Goal: Transaction & Acquisition: Book appointment/travel/reservation

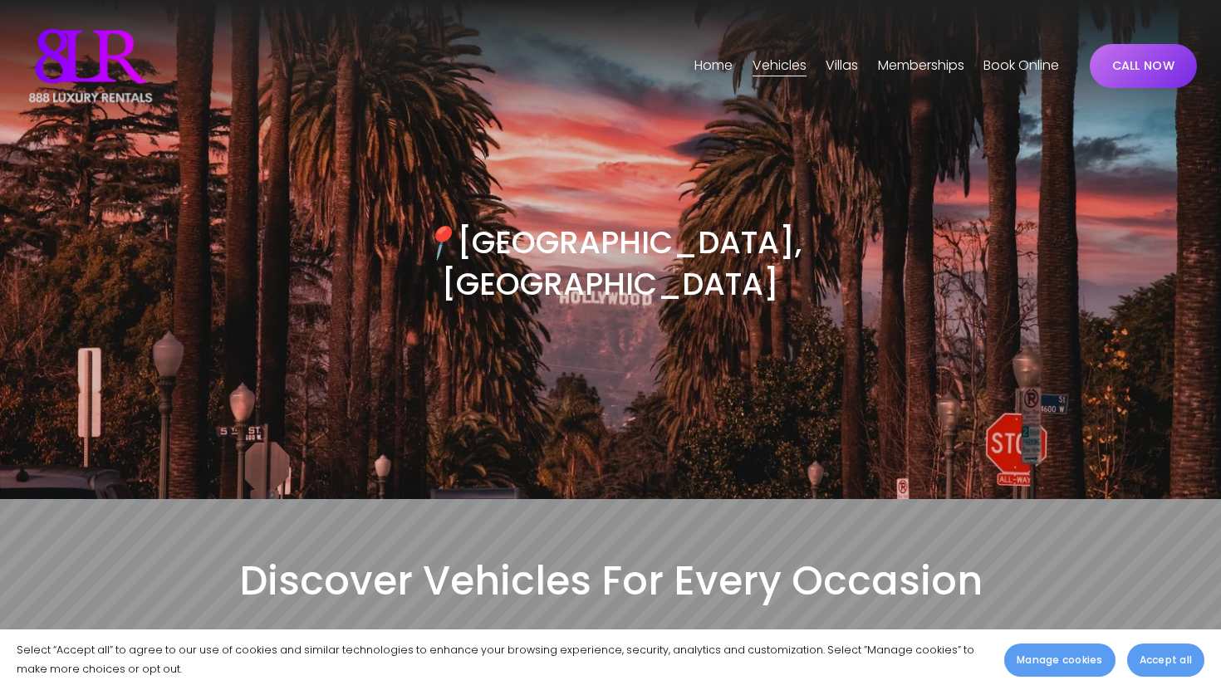
click at [1157, 61] on link "CALL NOW" at bounding box center [1143, 66] width 107 height 44
click at [988, 69] on link "Book Online" at bounding box center [1021, 65] width 76 height 27
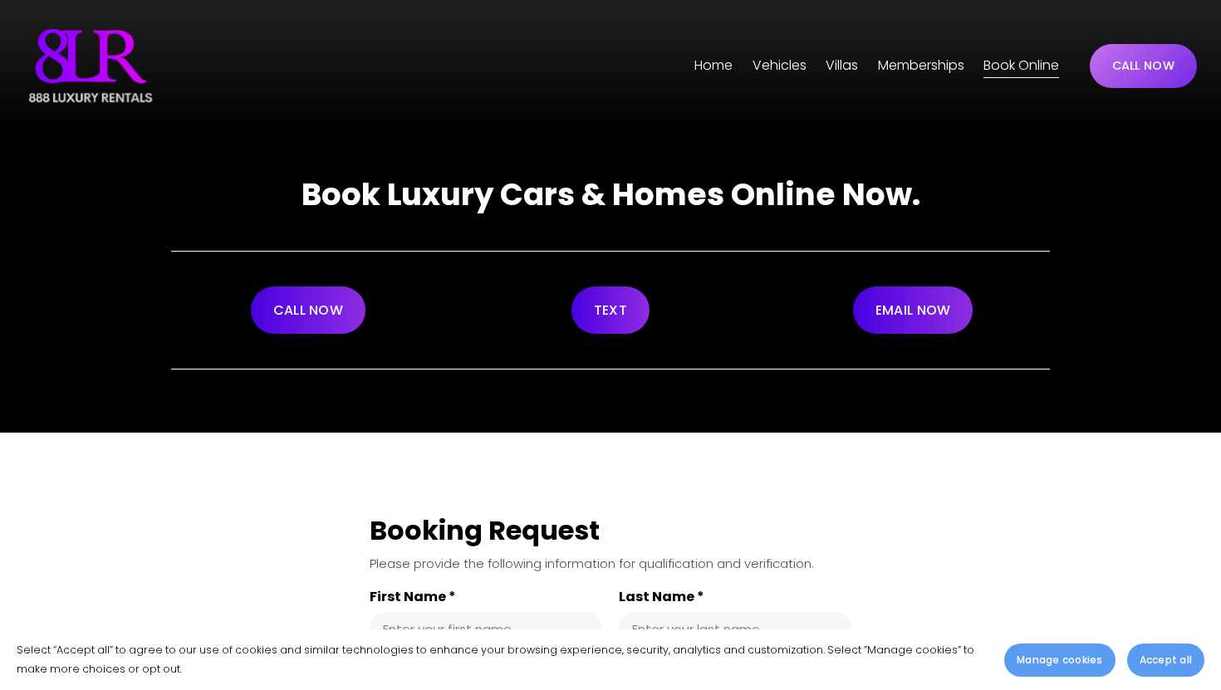
click at [324, 331] on link "CALL NOW" at bounding box center [308, 310] width 115 height 47
click at [0, 0] on span "[GEOGRAPHIC_DATA]" at bounding box center [0, 0] width 0 height 0
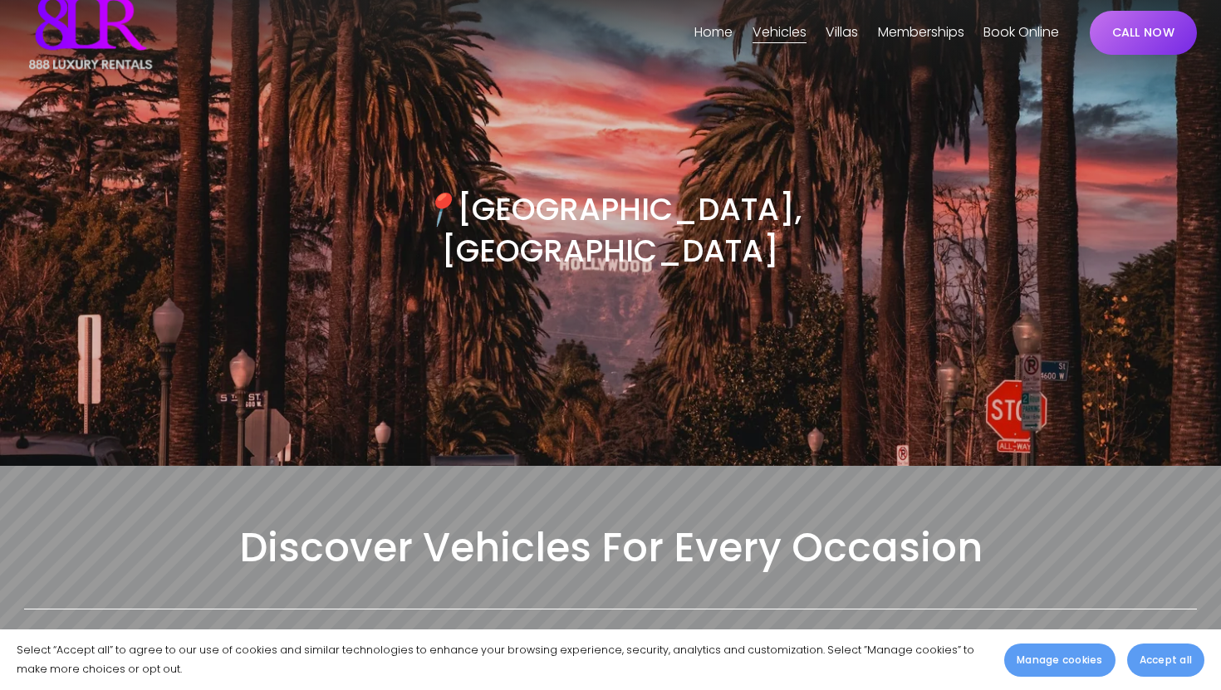
click at [1189, 180] on div "📍 [GEOGRAPHIC_DATA], [GEOGRAPHIC_DATA]" at bounding box center [610, 282] width 1221 height 367
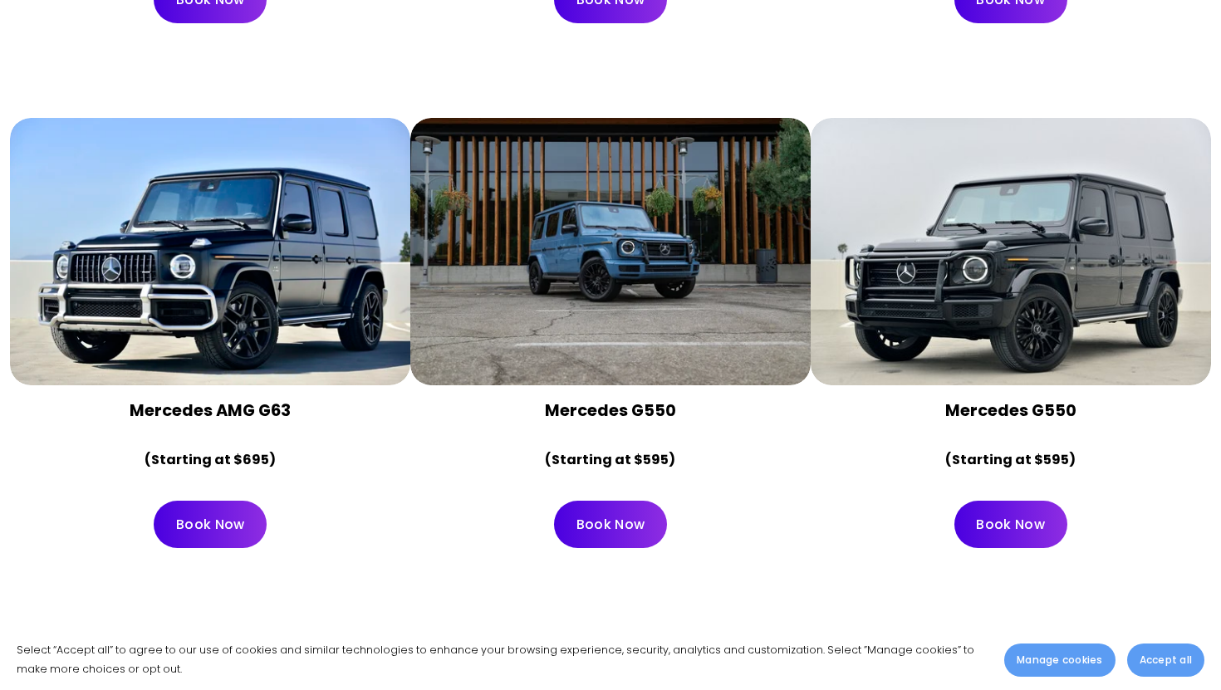
scroll to position [4419, 0]
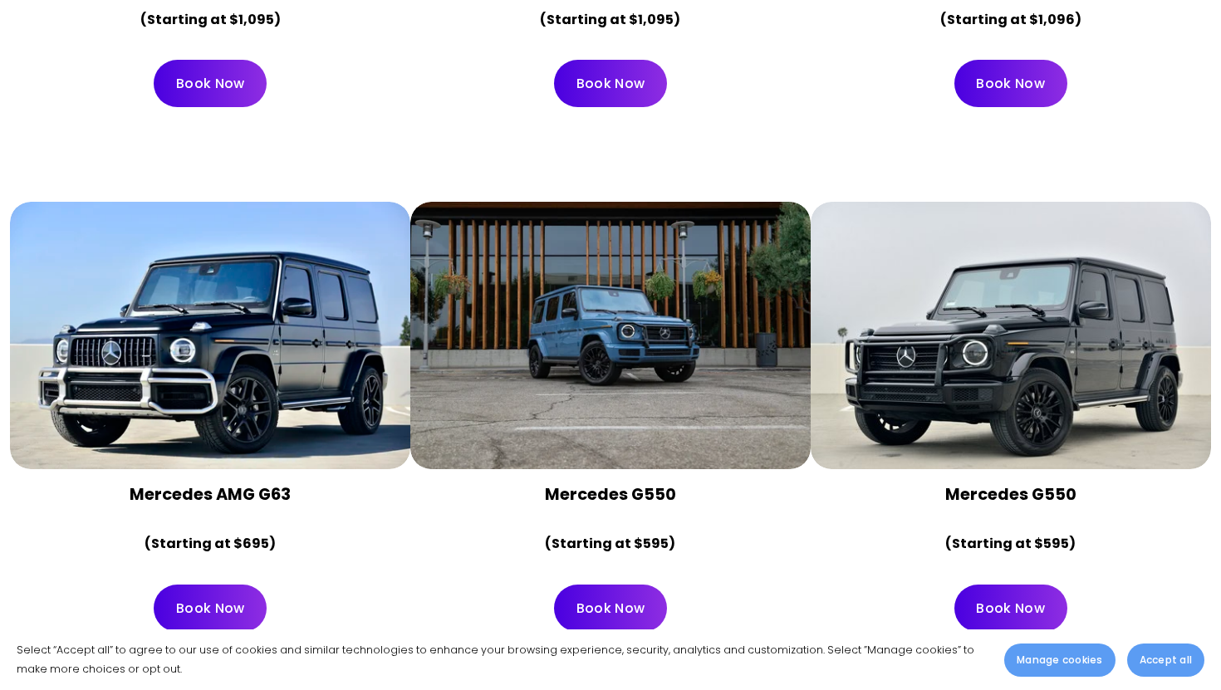
click at [1059, 297] on div at bounding box center [1011, 335] width 400 height 267
click at [1005, 483] on div "Mercedes G550 (Starting at $595)" at bounding box center [1011, 519] width 372 height 73
click at [1010, 311] on div at bounding box center [1011, 335] width 400 height 267
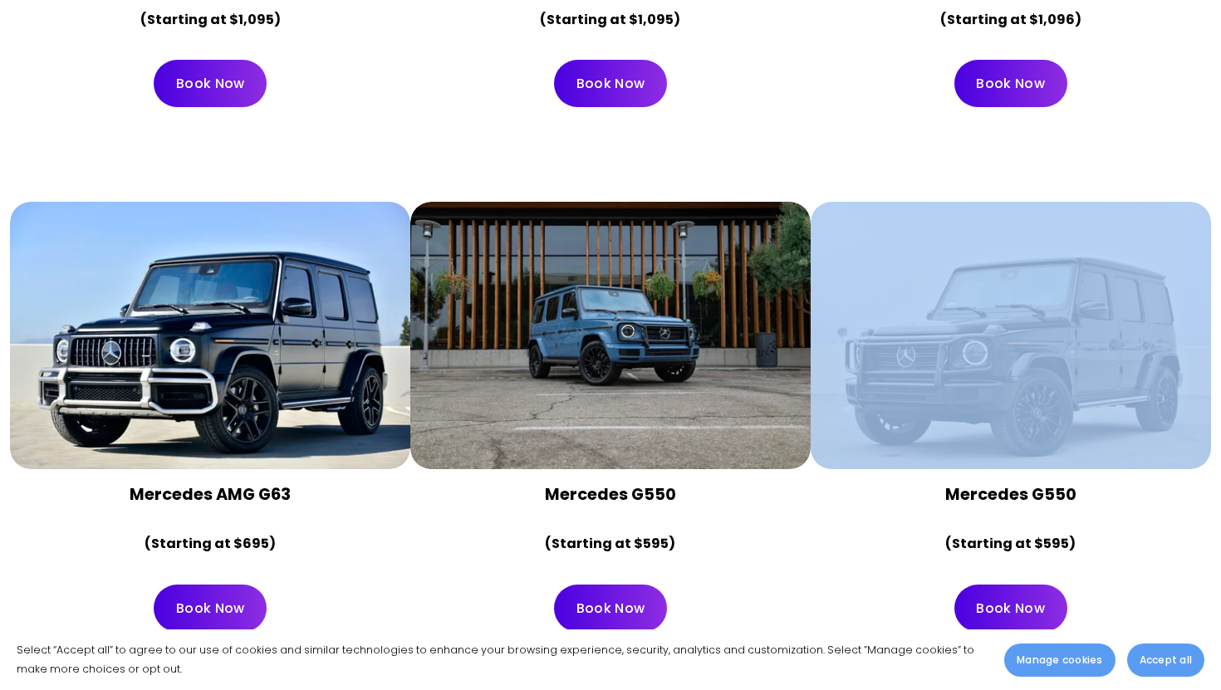
click at [1010, 311] on div at bounding box center [1011, 335] width 400 height 267
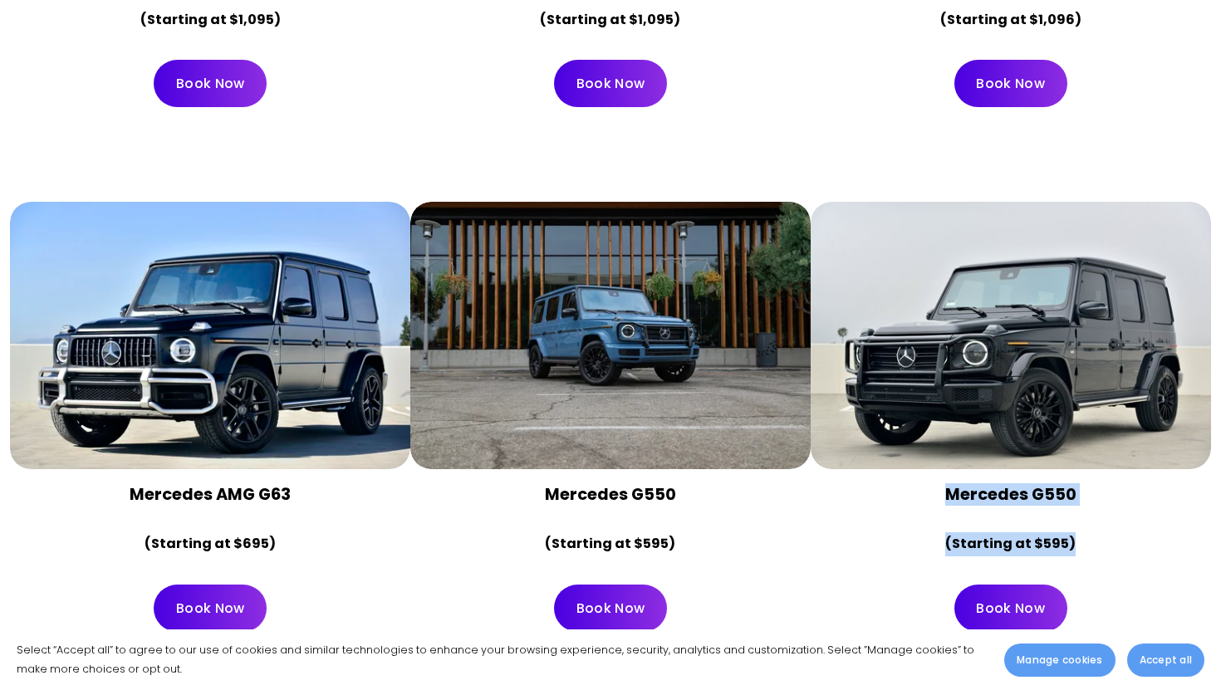
drag, startPoint x: 1081, startPoint y: 507, endPoint x: 946, endPoint y: 445, distance: 148.7
click at [946, 483] on div "Mercedes G550 (Starting at $595)" at bounding box center [1011, 519] width 372 height 73
click at [963, 483] on strong "Mercedes G550" at bounding box center [1010, 494] width 131 height 22
click at [1152, 651] on button "Accept all" at bounding box center [1165, 660] width 77 height 33
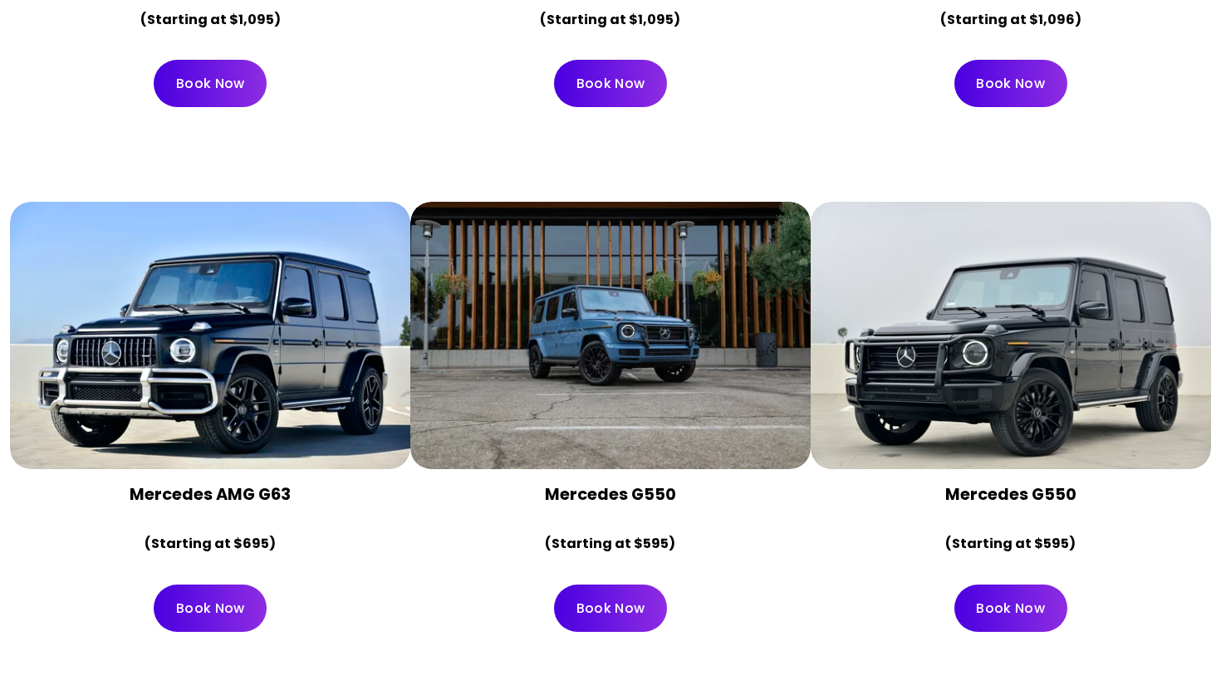
click at [970, 337] on div at bounding box center [1011, 335] width 400 height 267
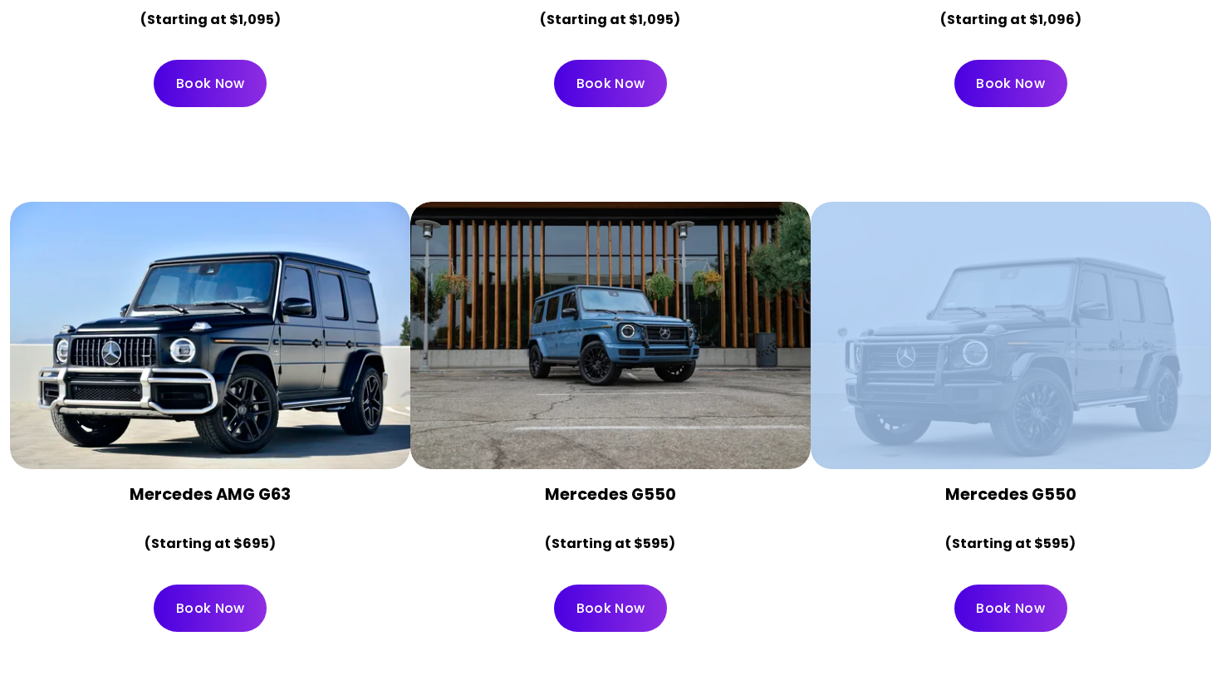
click at [970, 337] on div at bounding box center [1011, 335] width 400 height 267
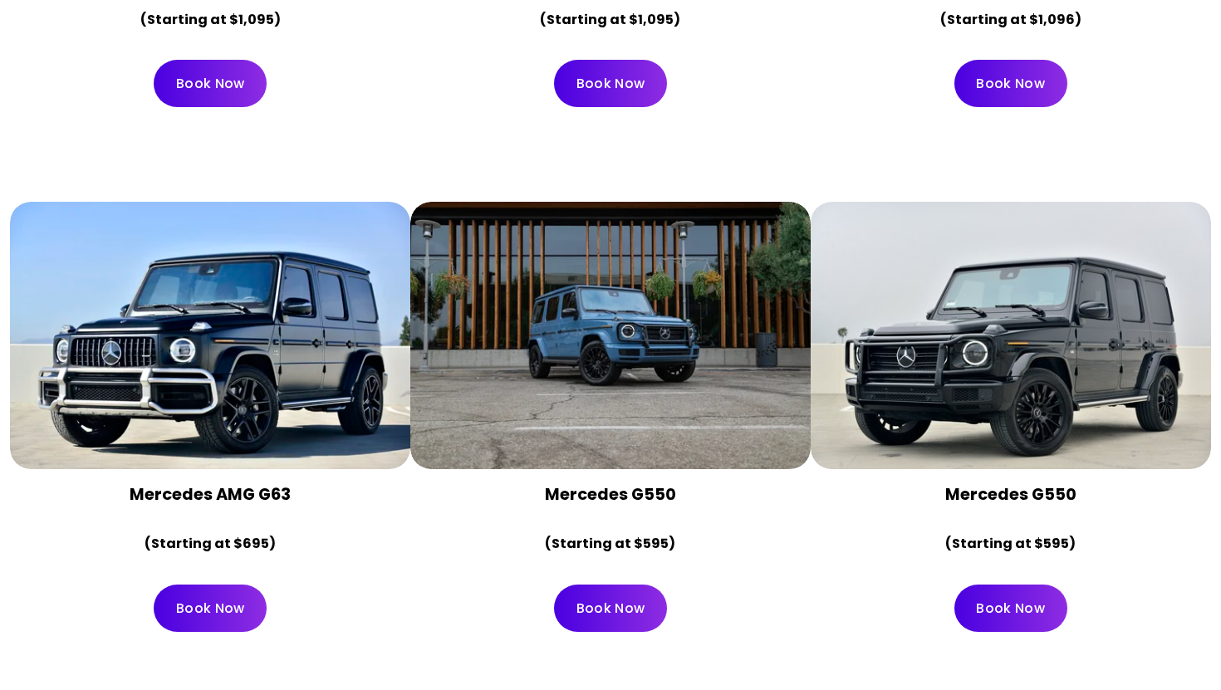
click at [858, 483] on div "Mercedes G550 (Starting at $595)" at bounding box center [1011, 519] width 372 height 73
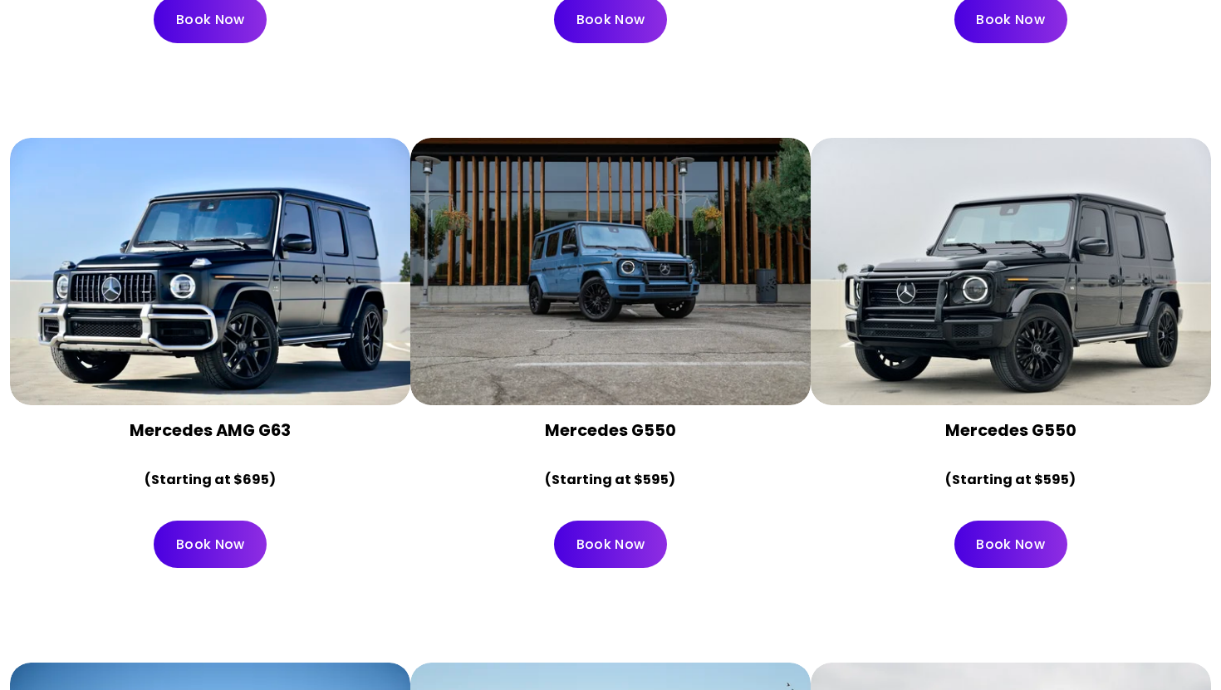
scroll to position [4438, 0]
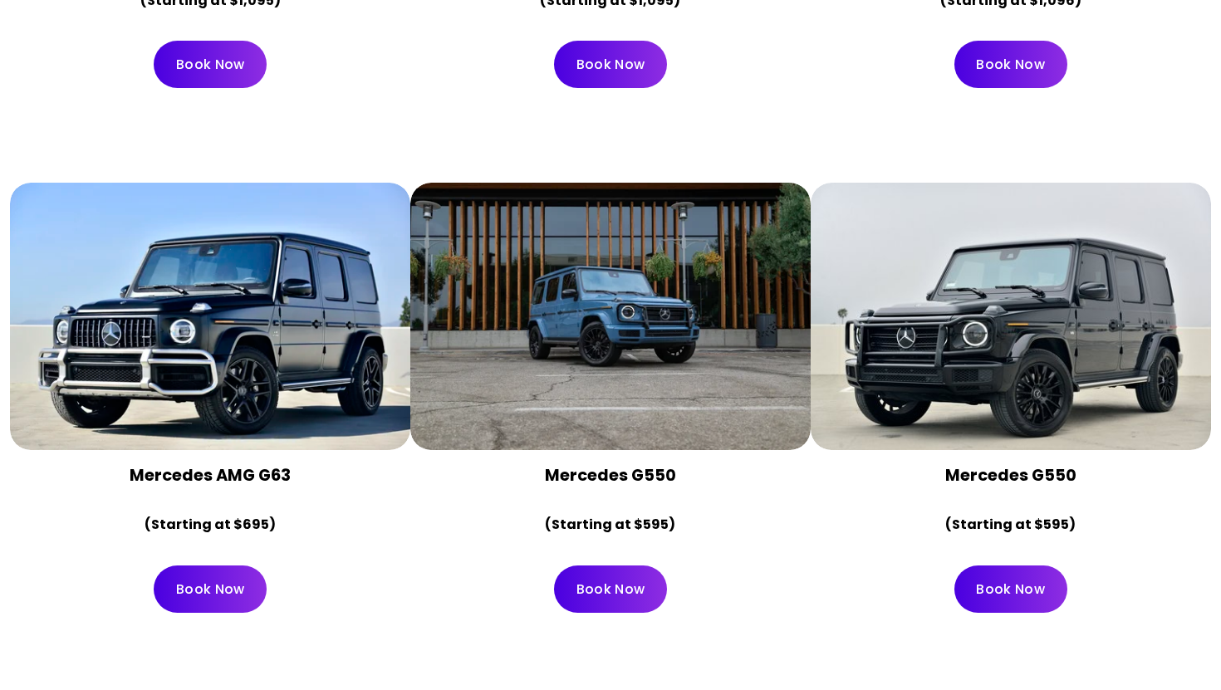
click at [826, 143] on div "Mercedes AMG G63 (Starting at $695) Book Now" at bounding box center [610, 405] width 1221 height 525
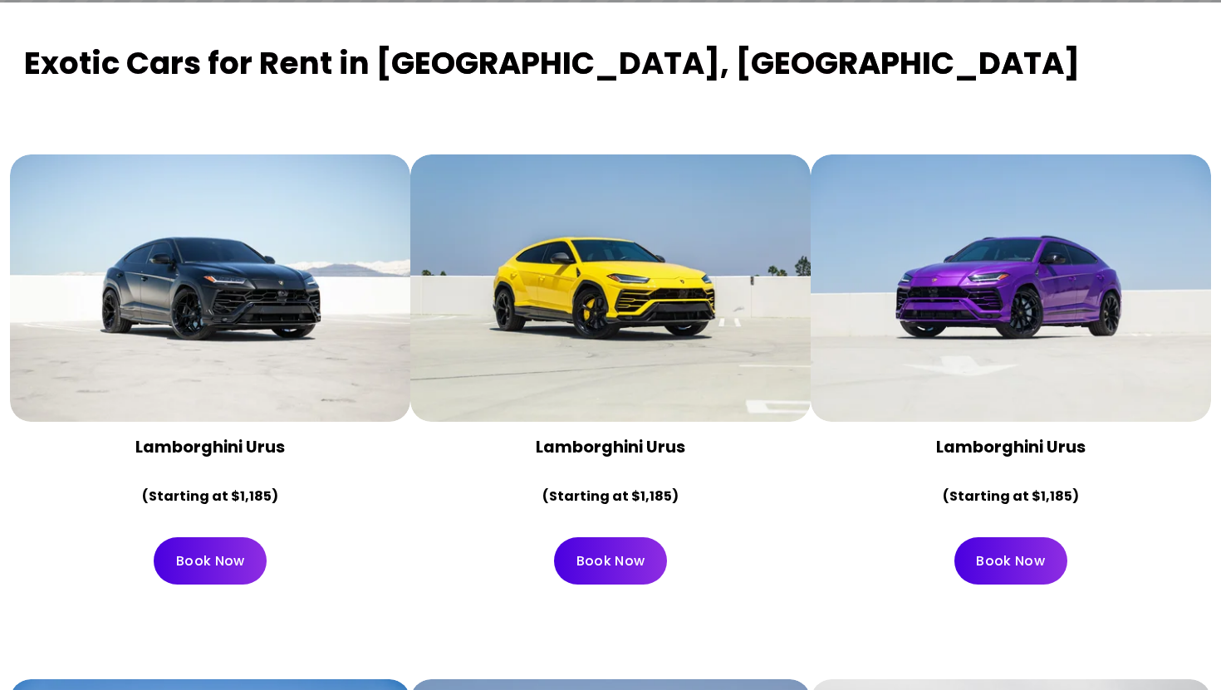
scroll to position [698, 0]
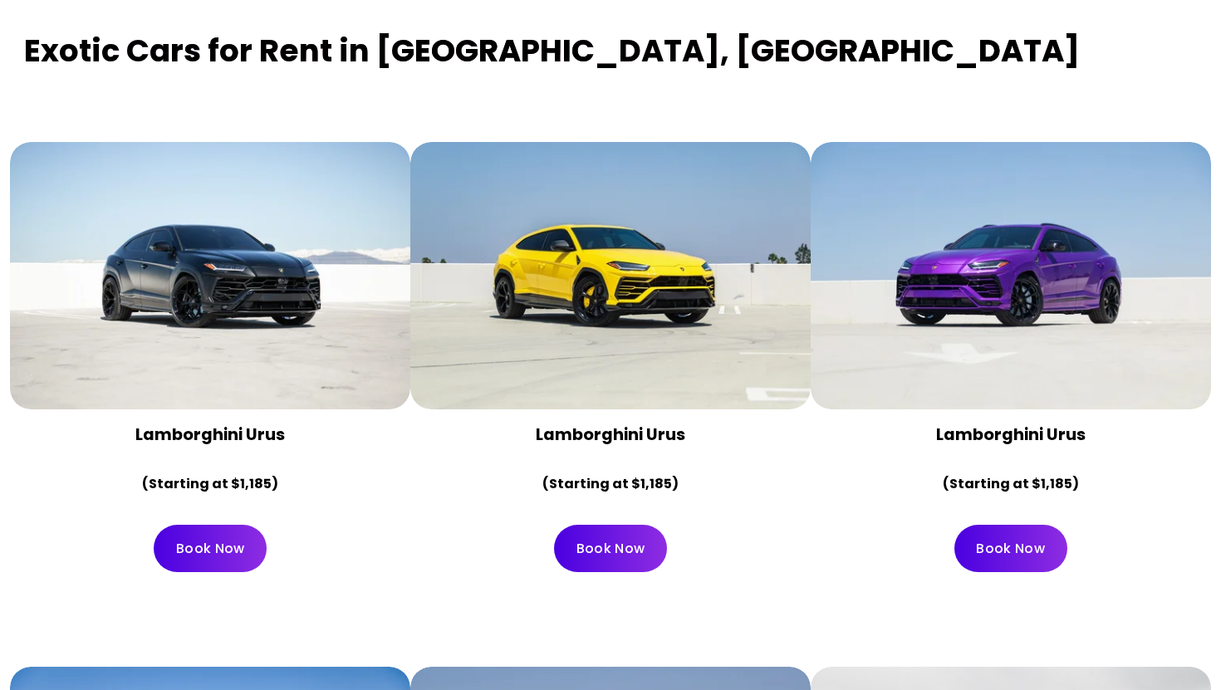
click at [604, 424] on strong "Lamborghini Urus" at bounding box center [611, 435] width 150 height 22
copy strong "Lamborghini Urus"
click at [858, 548] on div "Exotic Cars for Rent in Los Angeles, CA Lamborghini Urus (Starting at $1,185) B…" at bounding box center [610, 308] width 1221 height 636
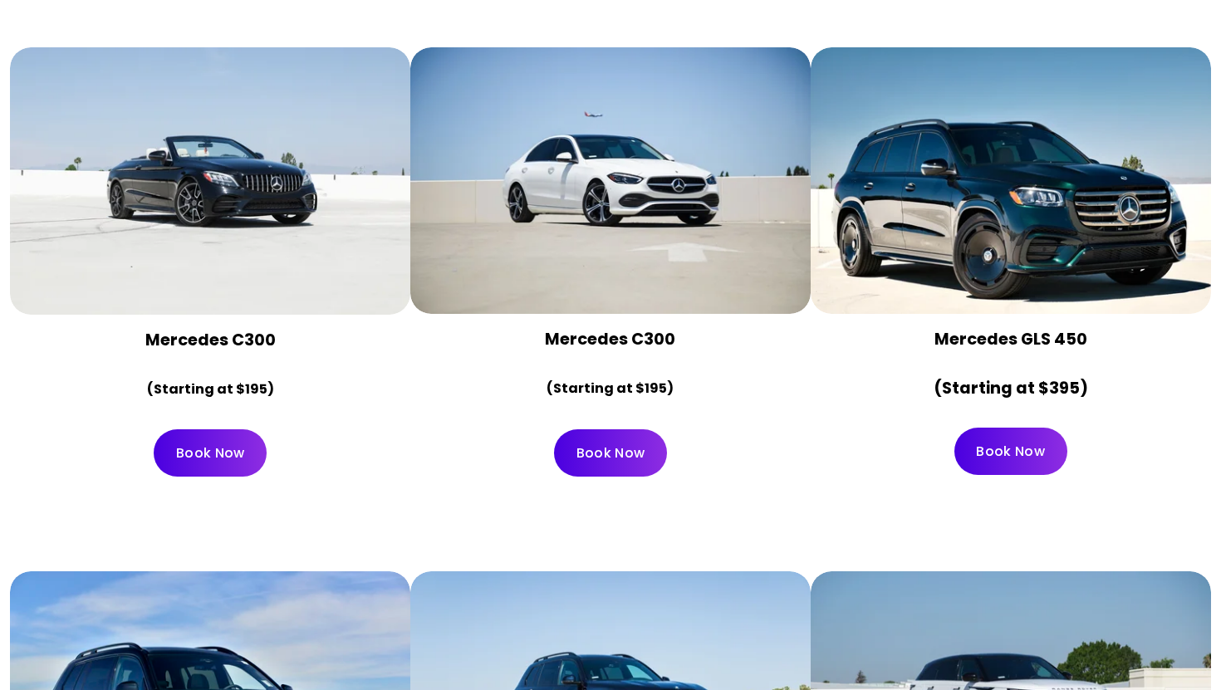
scroll to position [7347, 0]
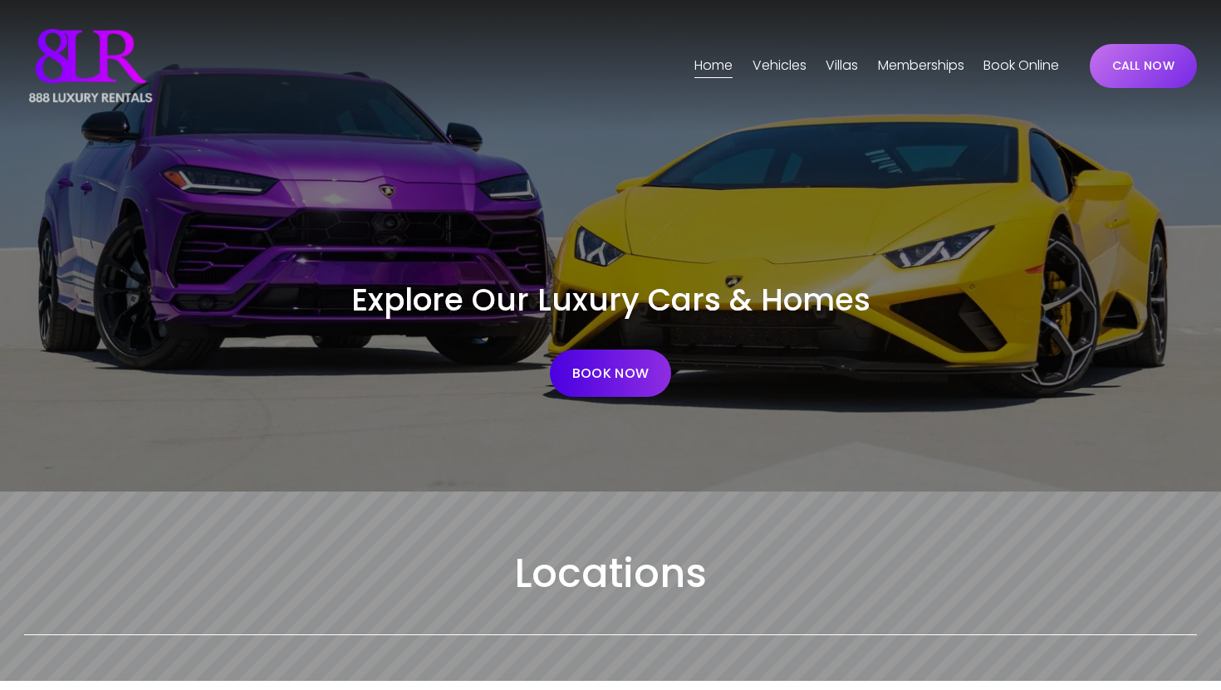
click at [778, 56] on span "Vehicles" at bounding box center [779, 66] width 54 height 24
click at [0, 0] on span "[GEOGRAPHIC_DATA]" at bounding box center [0, 0] width 0 height 0
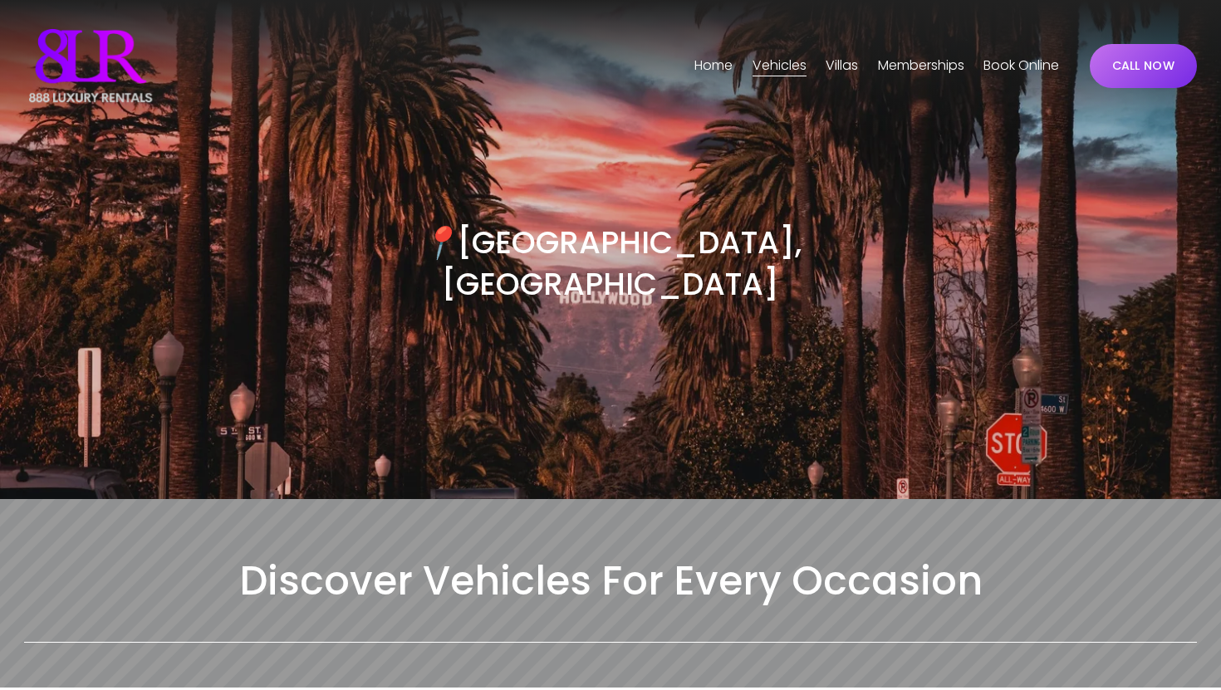
click at [851, 284] on div "📍 Los Angeles, CA" at bounding box center [610, 264] width 586 height 184
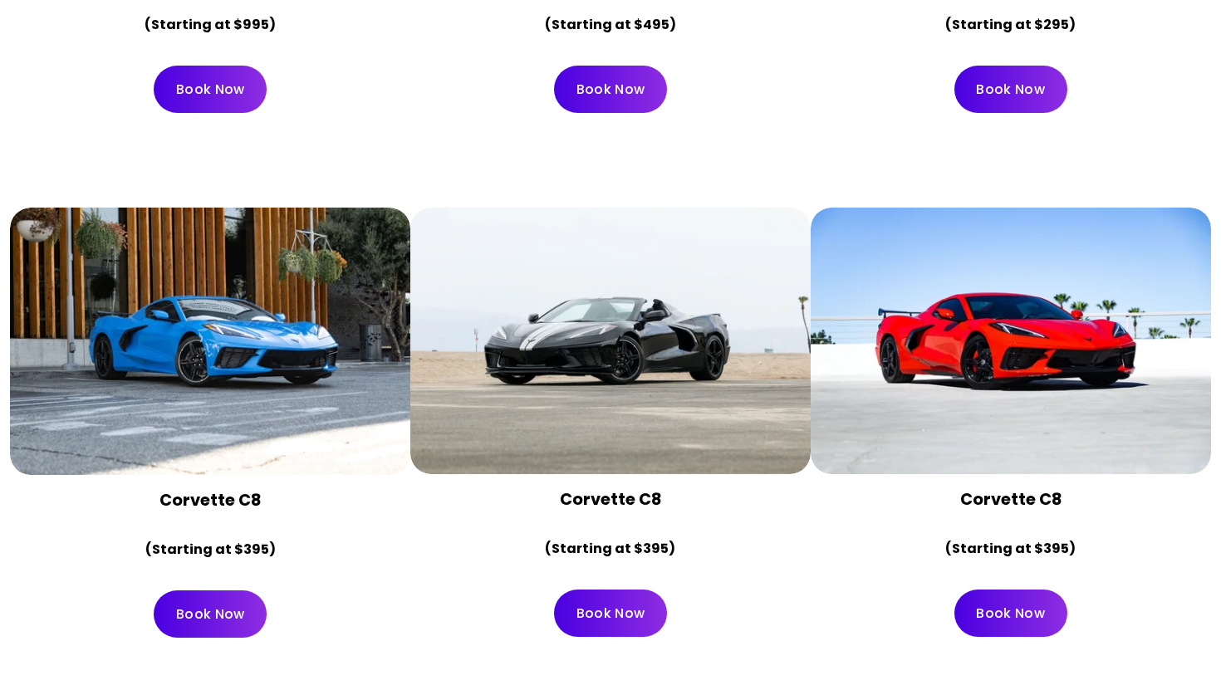
scroll to position [6144, 0]
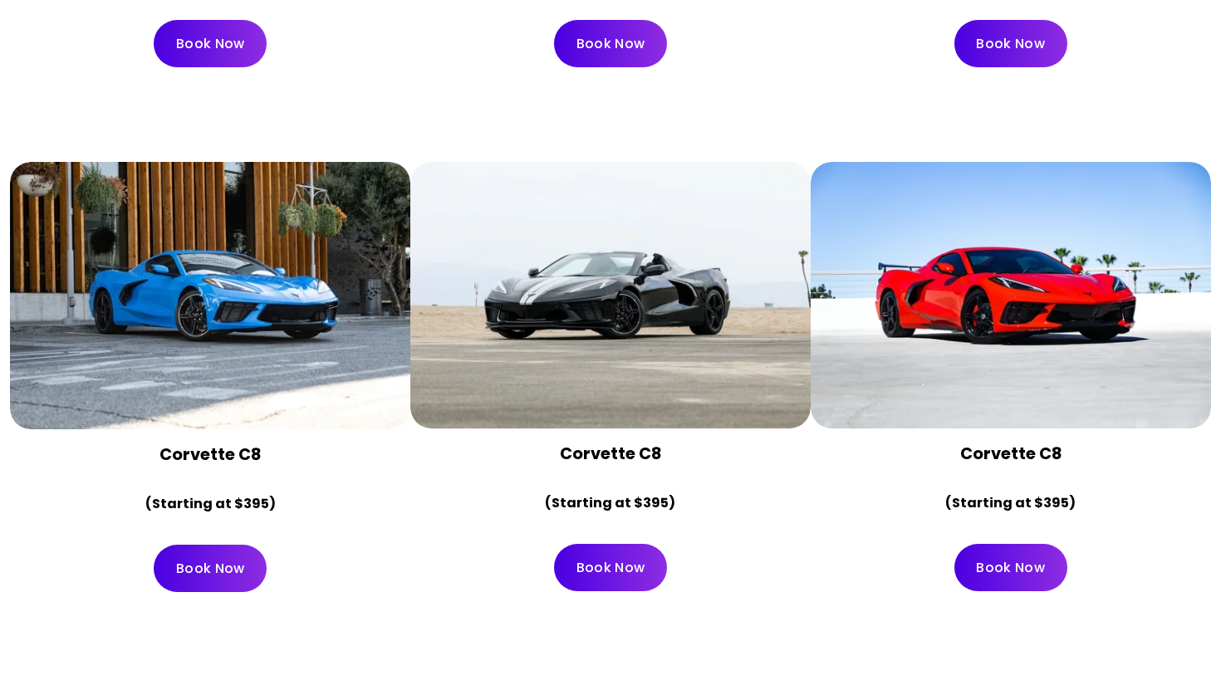
click at [230, 311] on div at bounding box center [210, 295] width 400 height 267
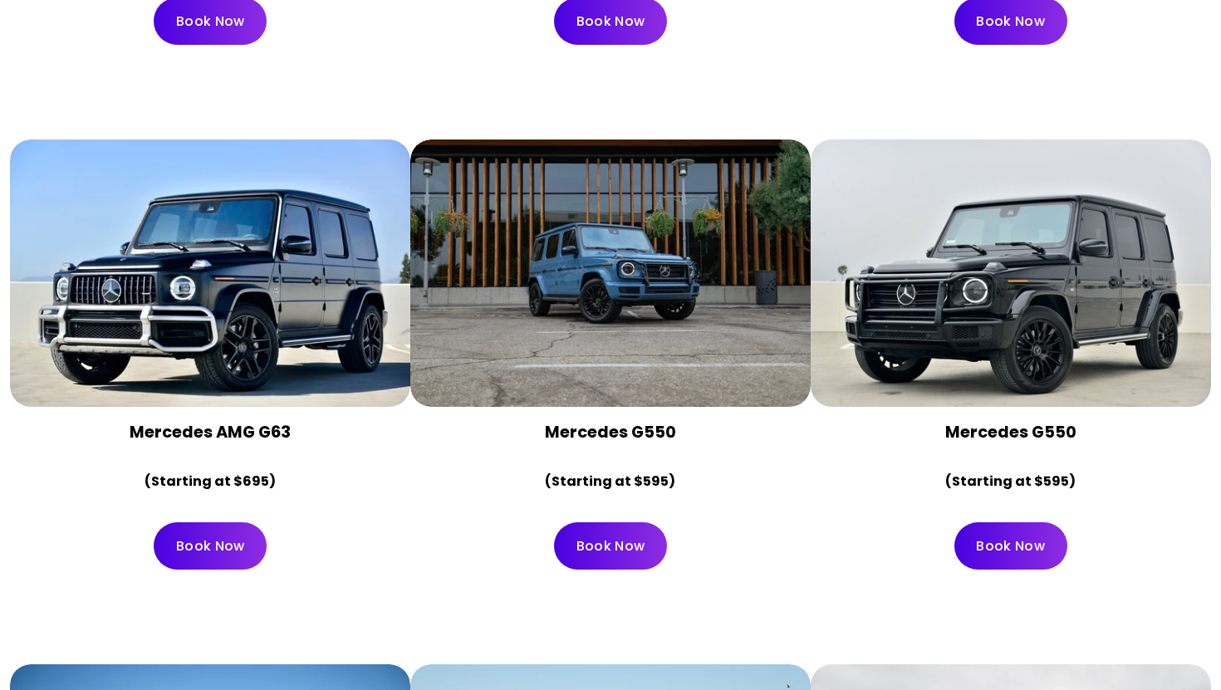
scroll to position [4483, 0]
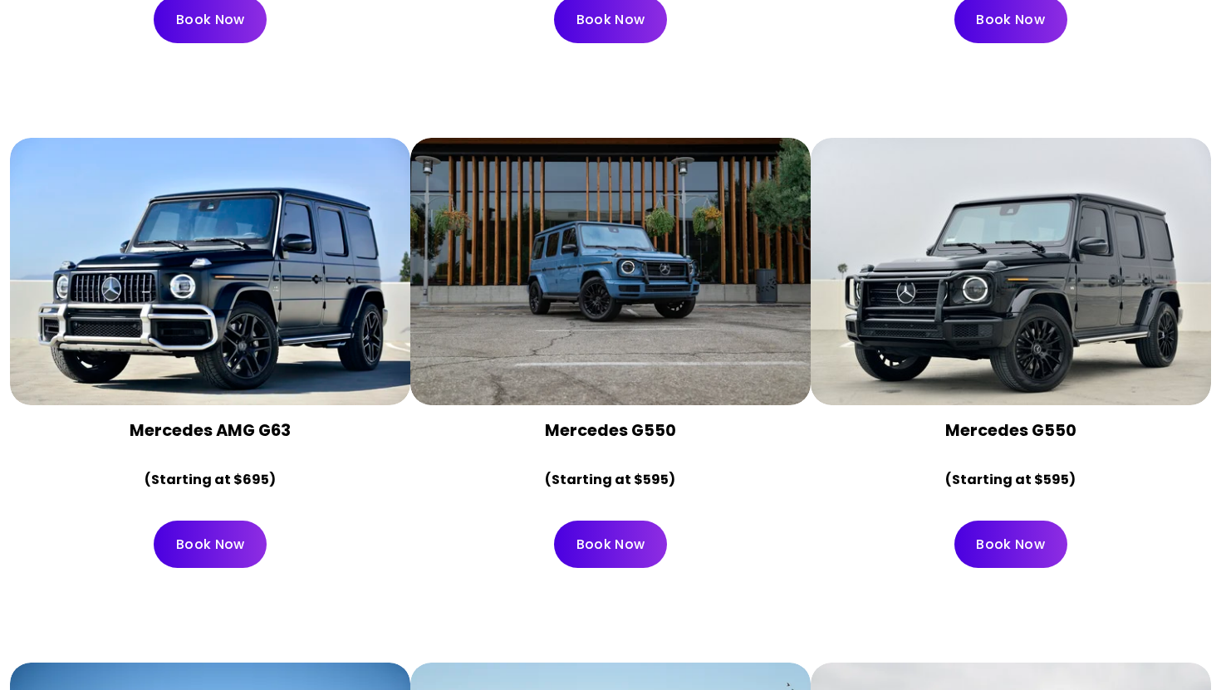
click at [1220, 321] on div "Mercedes AMG G63 (Starting at $695) Book Now" at bounding box center [610, 360] width 1221 height 525
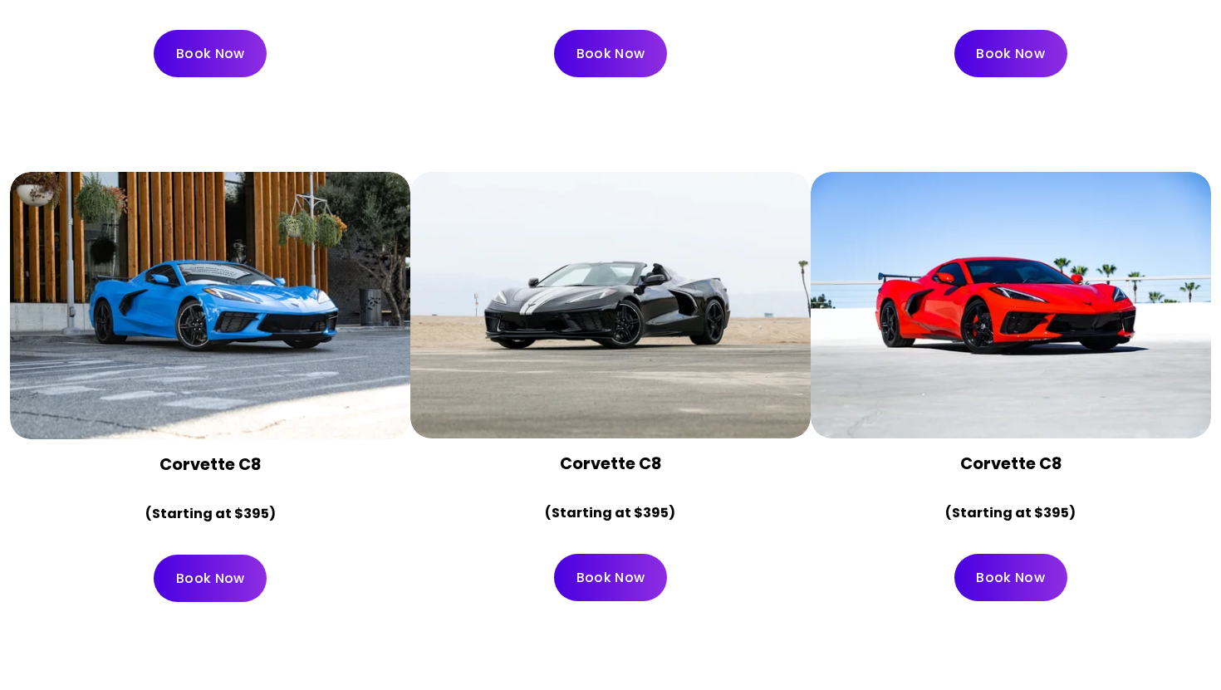
scroll to position [6146, 0]
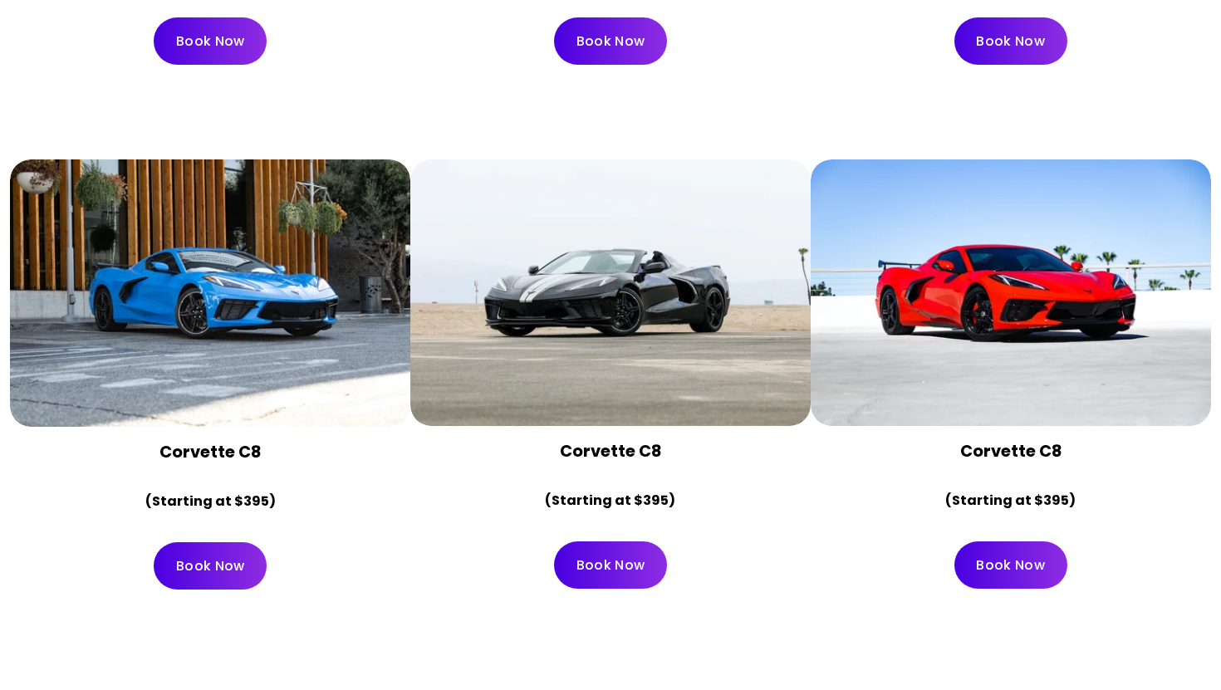
click at [1027, 346] on div at bounding box center [1011, 292] width 400 height 267
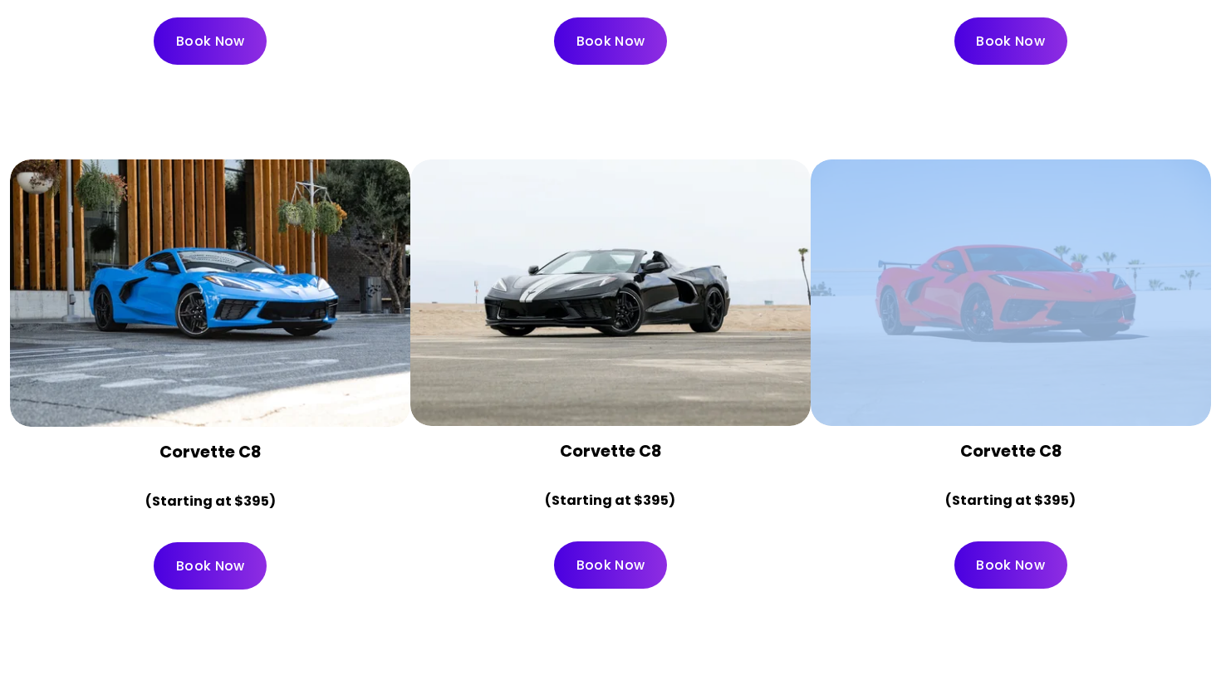
click at [1027, 346] on div at bounding box center [1011, 292] width 400 height 267
click at [934, 345] on div at bounding box center [1011, 292] width 400 height 267
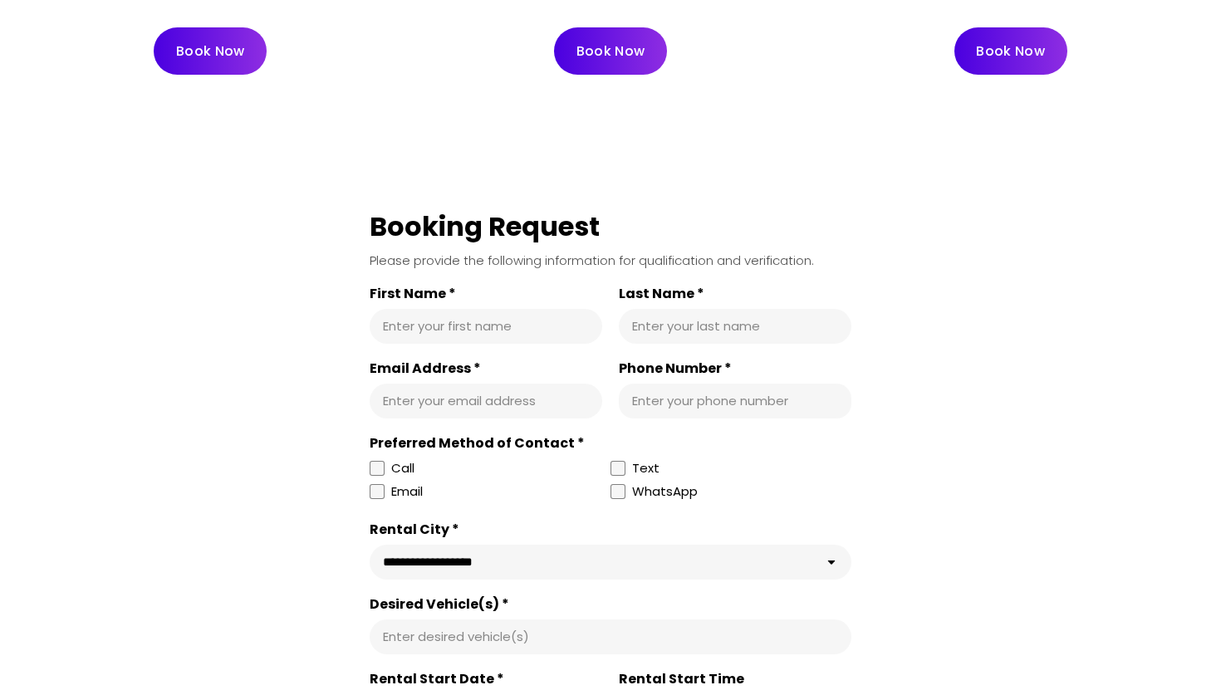
scroll to position [8347, 0]
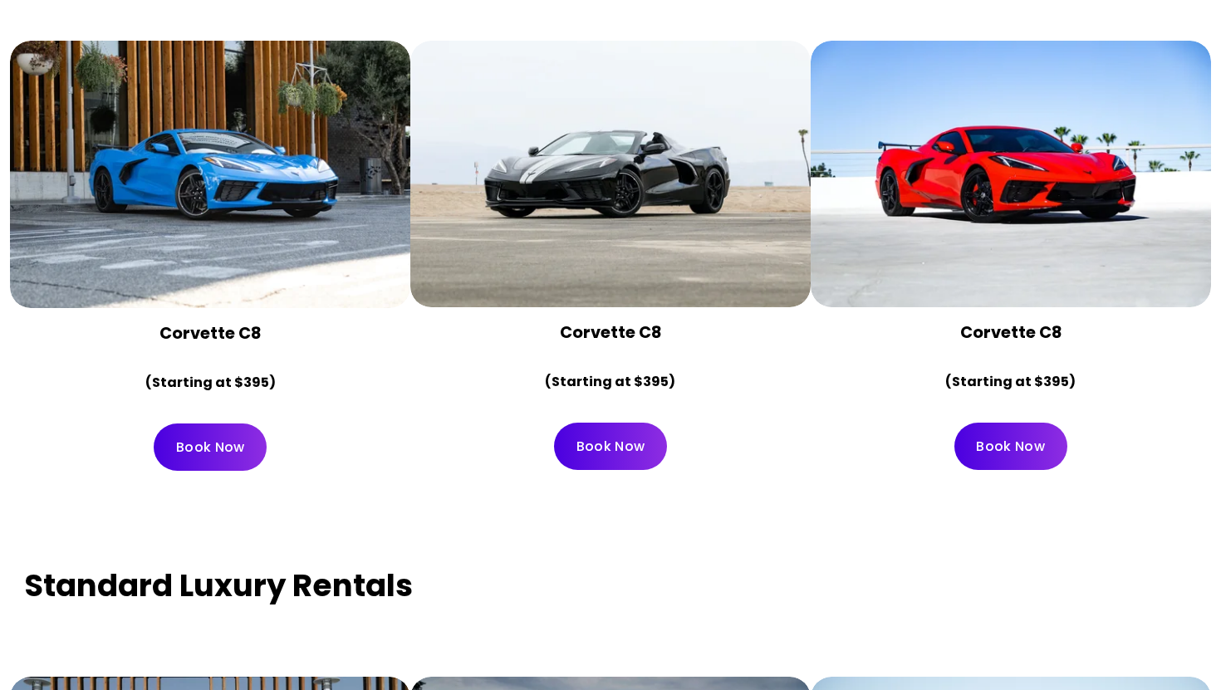
scroll to position [6246, 0]
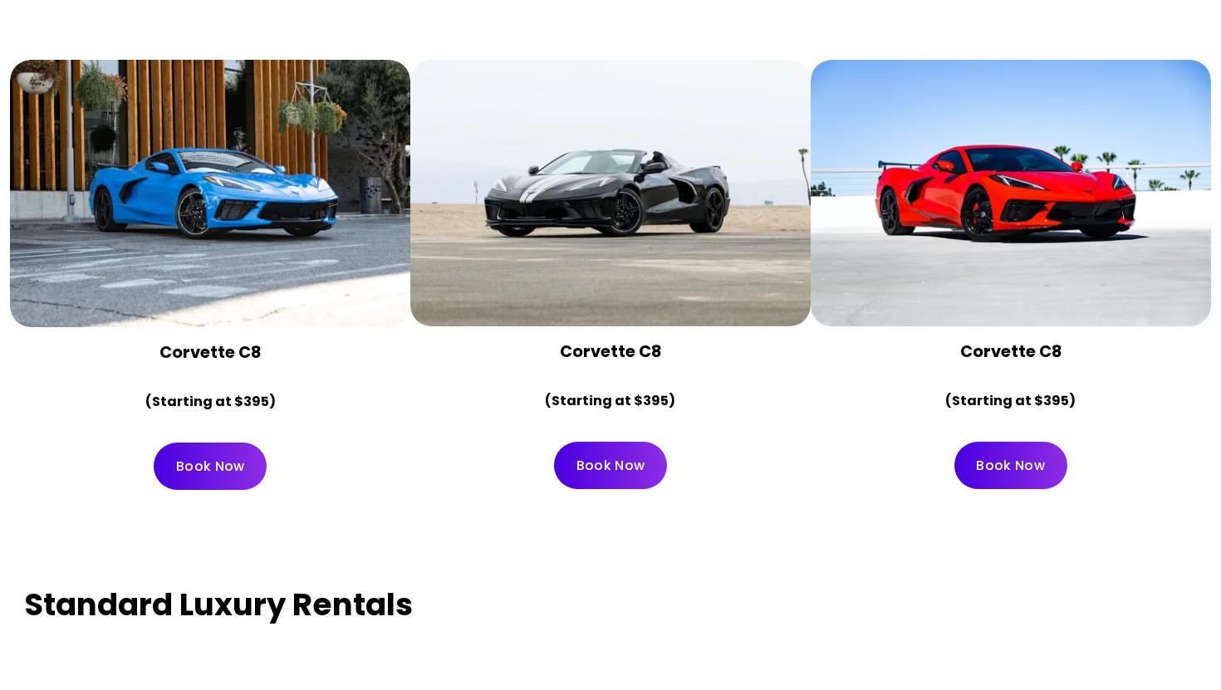
click at [1001, 341] on strong "Corvette C8" at bounding box center [1010, 352] width 101 height 22
copy strong "Corvette C8"
click at [778, 442] on div "Book Now" at bounding box center [610, 465] width 372 height 47
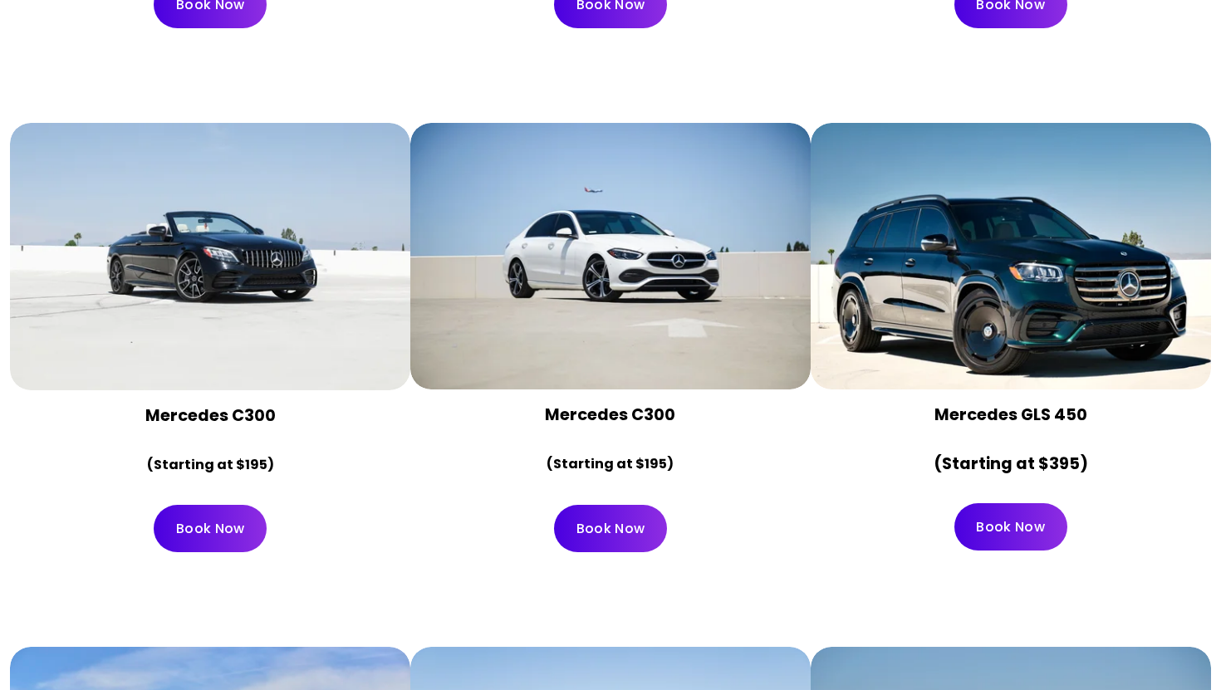
scroll to position [7342, 0]
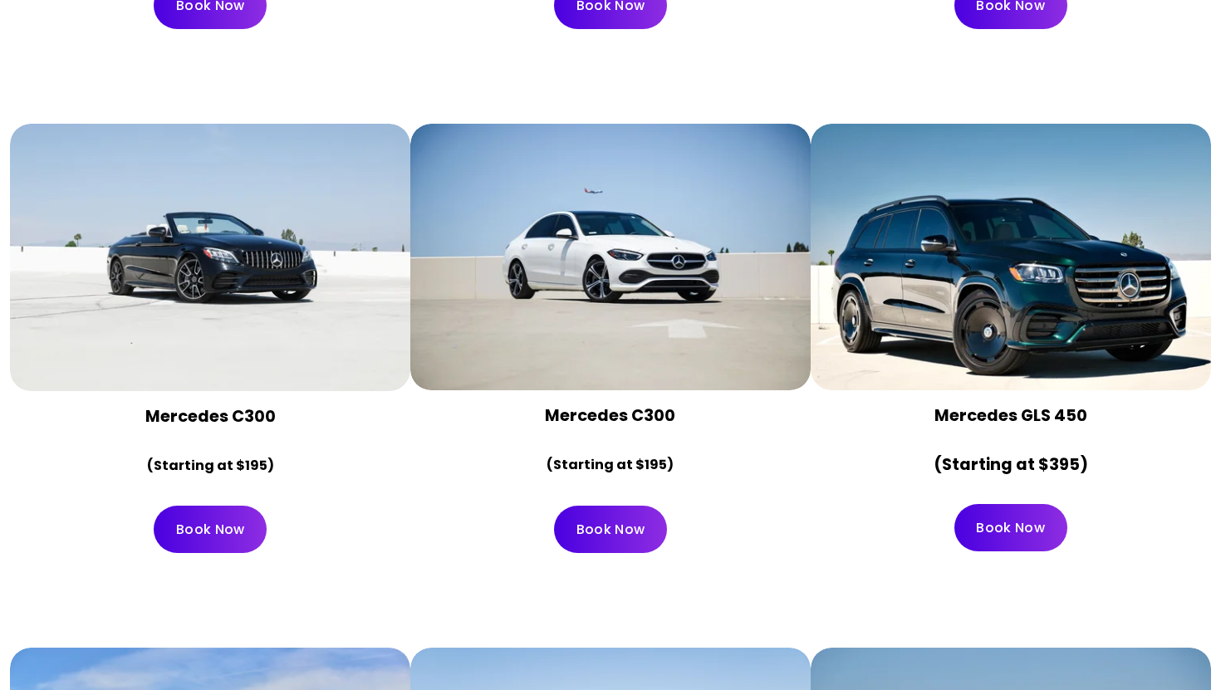
drag, startPoint x: 212, startPoint y: 195, endPoint x: 256, endPoint y: 165, distance: 53.2
click at [257, 165] on div at bounding box center [210, 257] width 400 height 267
click at [216, 405] on strong "Mercedes C300" at bounding box center [210, 416] width 130 height 22
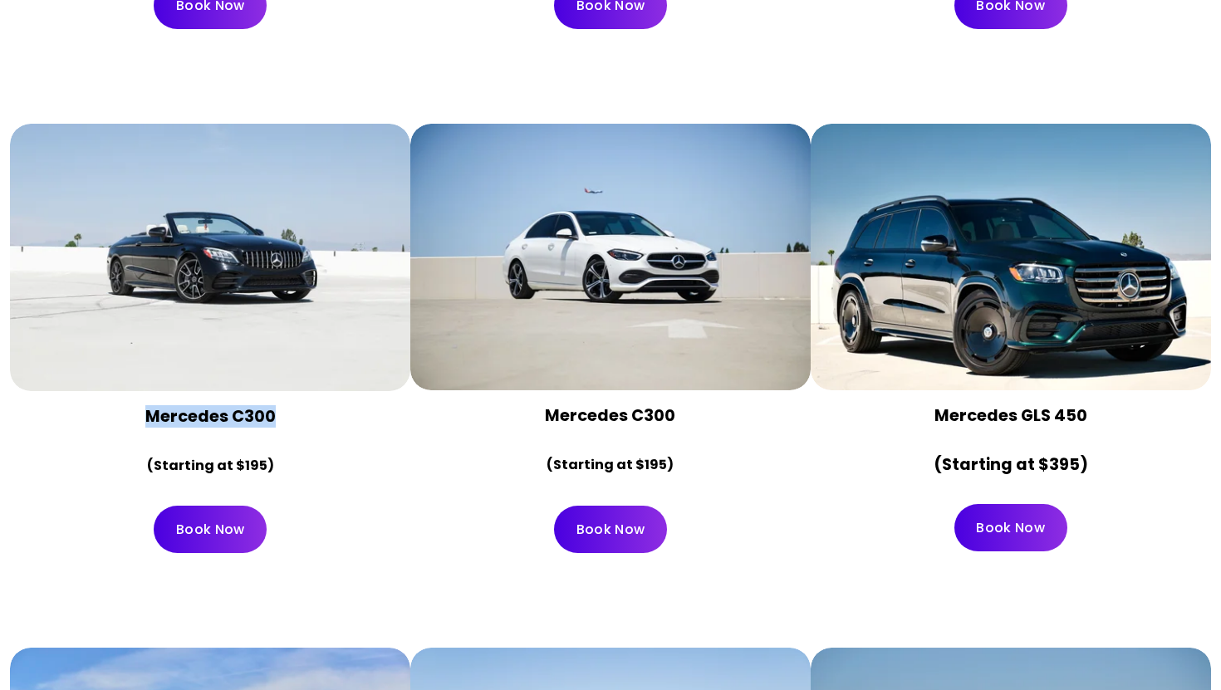
copy strong "Mercedes C300"
click at [247, 405] on strong "Mercedes C300" at bounding box center [210, 416] width 130 height 22
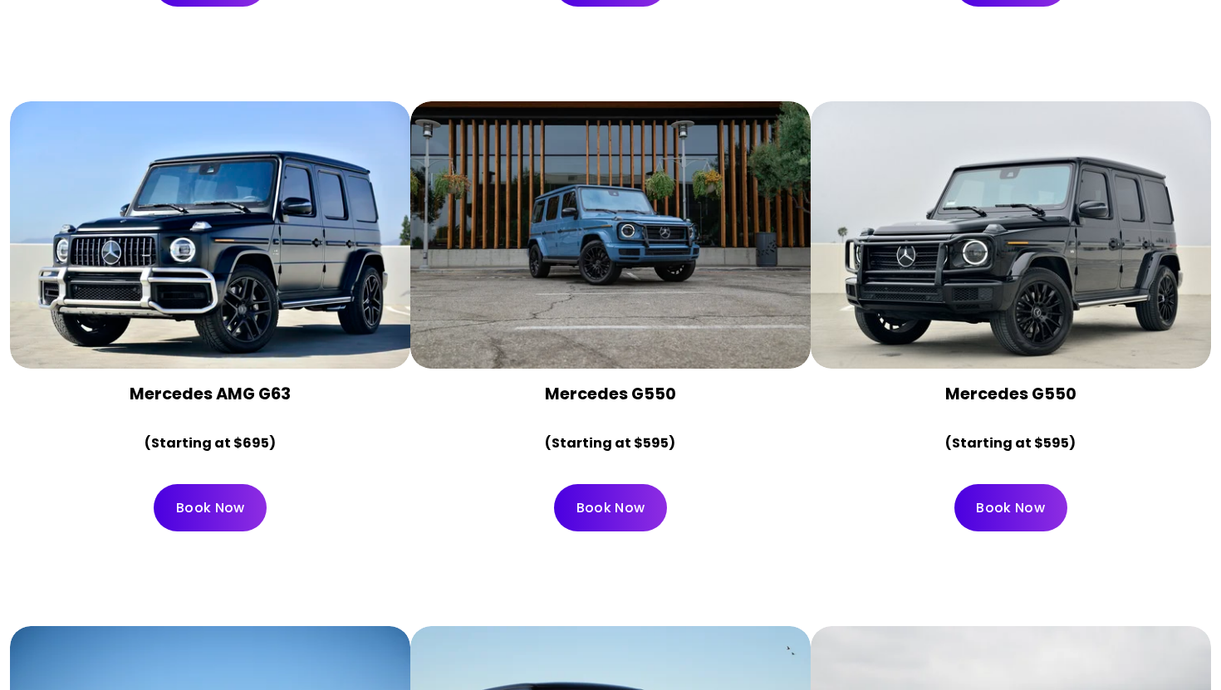
scroll to position [4518, 0]
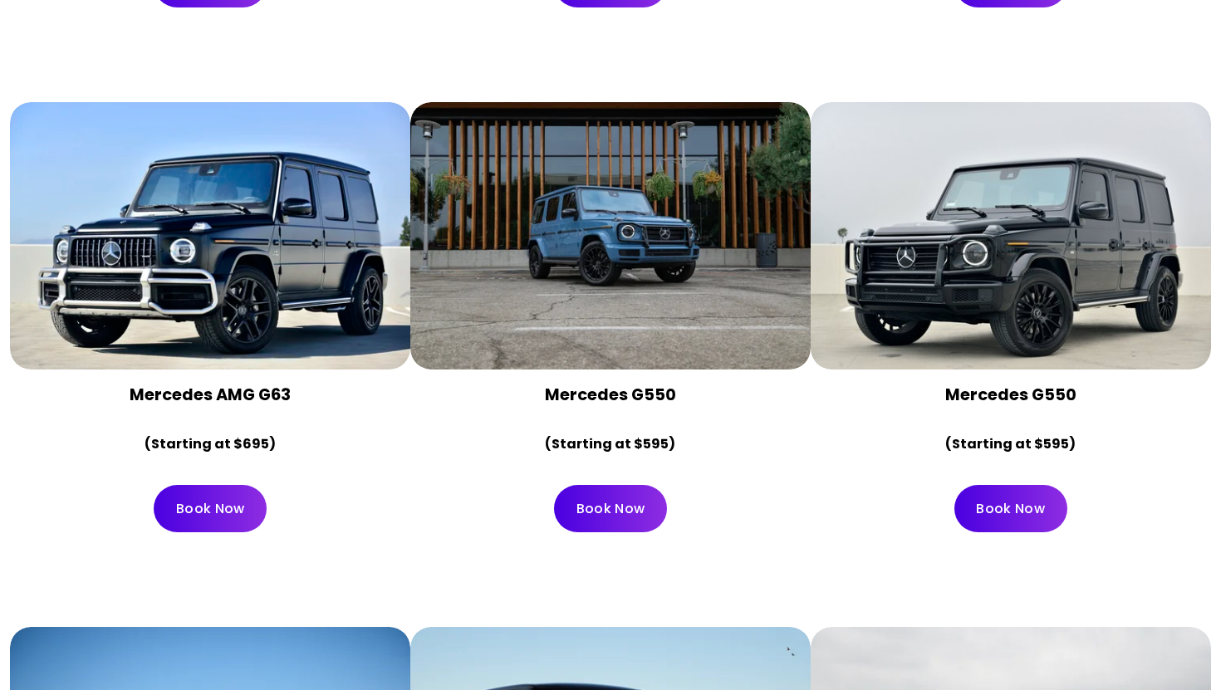
click at [975, 384] on strong "Mercedes G550" at bounding box center [1010, 395] width 131 height 22
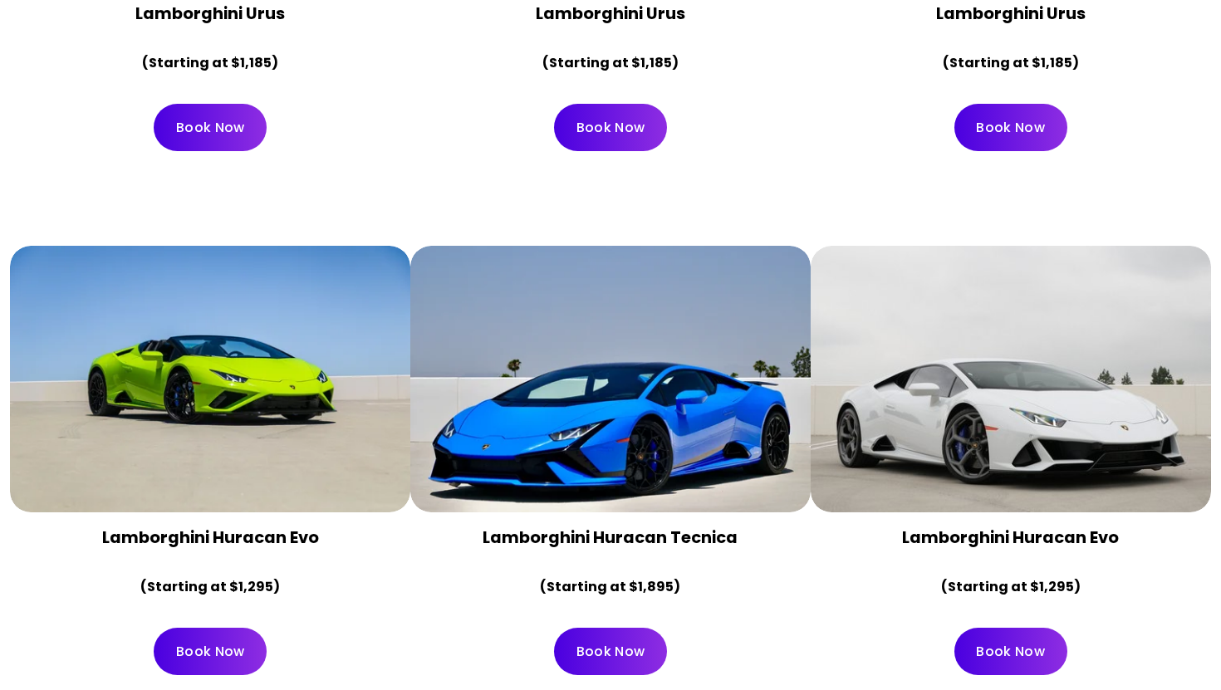
scroll to position [1125, 0]
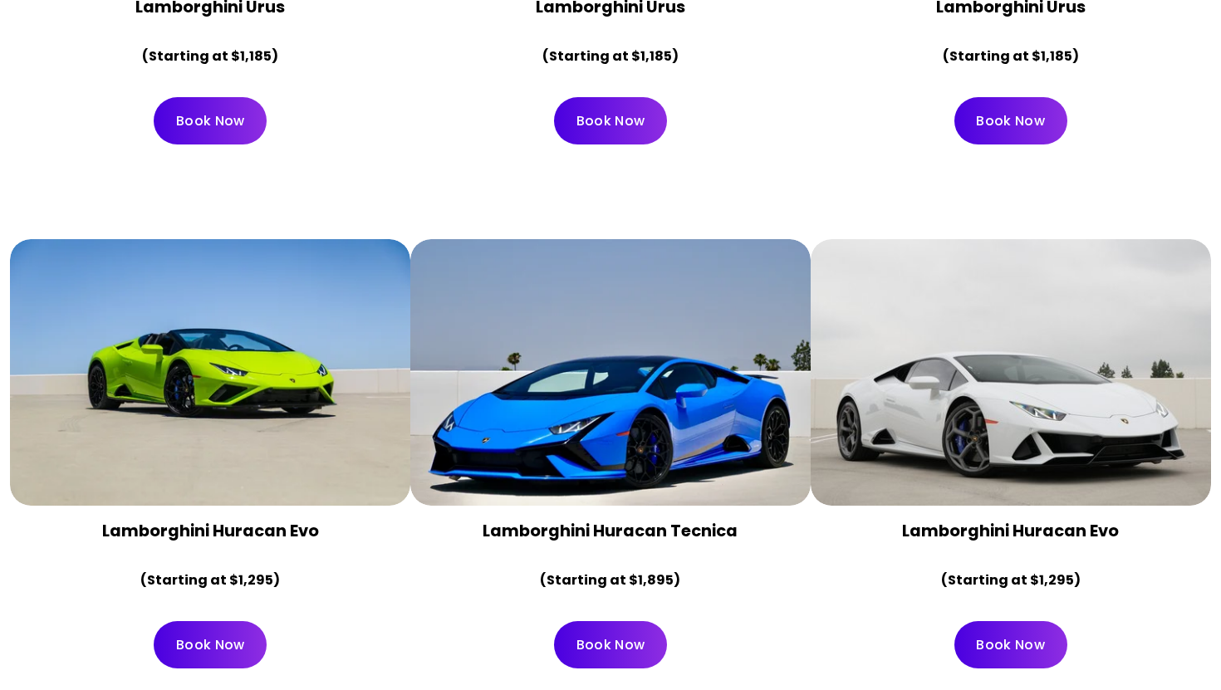
click at [280, 520] on strong "Lamborghini Huracan Evo" at bounding box center [210, 531] width 217 height 22
copy strong "Lamborghini Huracan Evo"
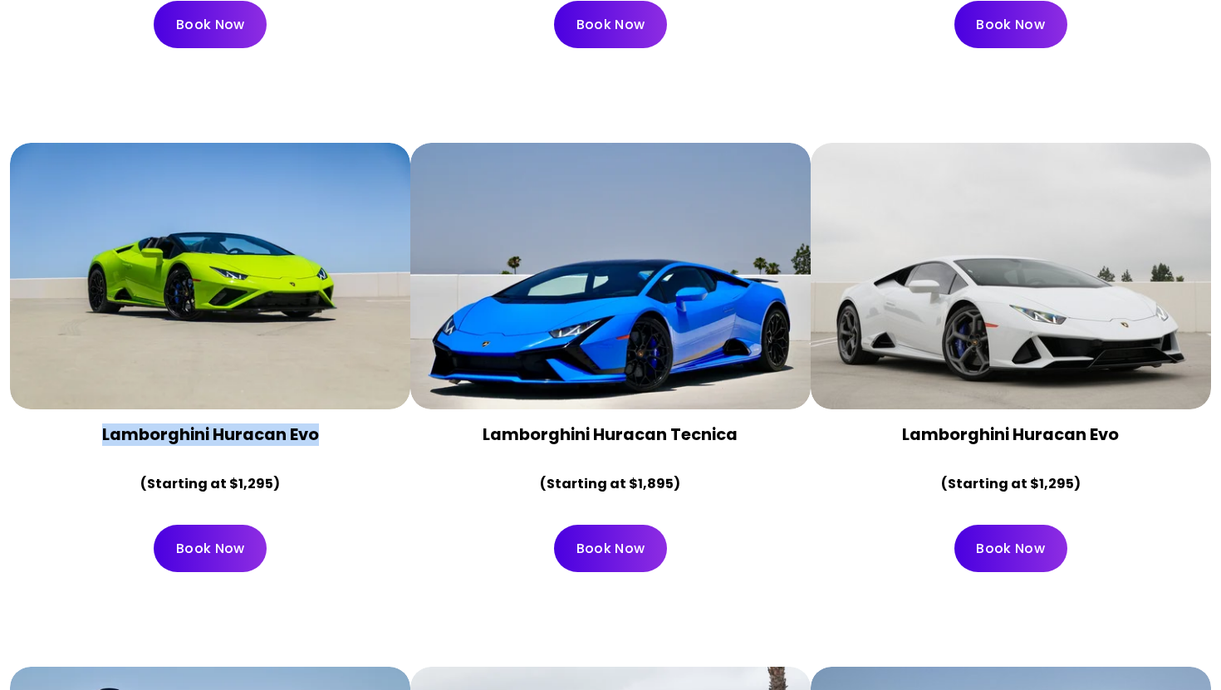
scroll to position [1225, 0]
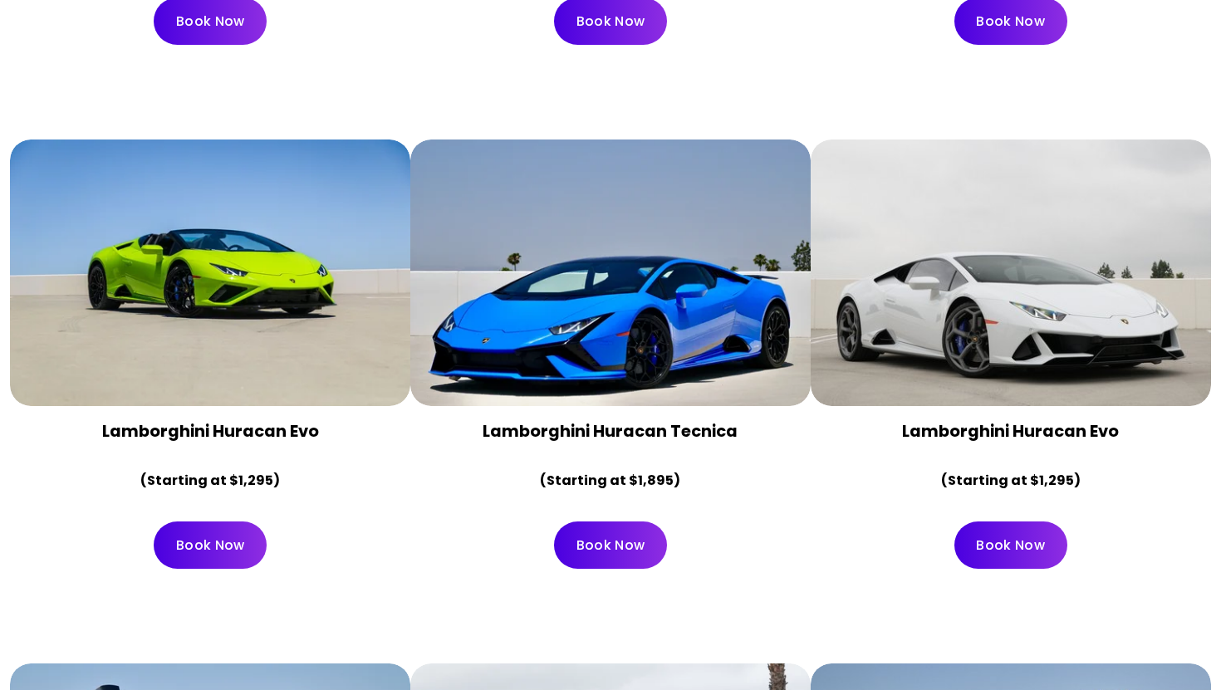
drag, startPoint x: 929, startPoint y: 261, endPoint x: 934, endPoint y: 209, distance: 51.8
click at [934, 210] on div at bounding box center [1011, 273] width 400 height 267
click at [934, 209] on div at bounding box center [1011, 273] width 400 height 267
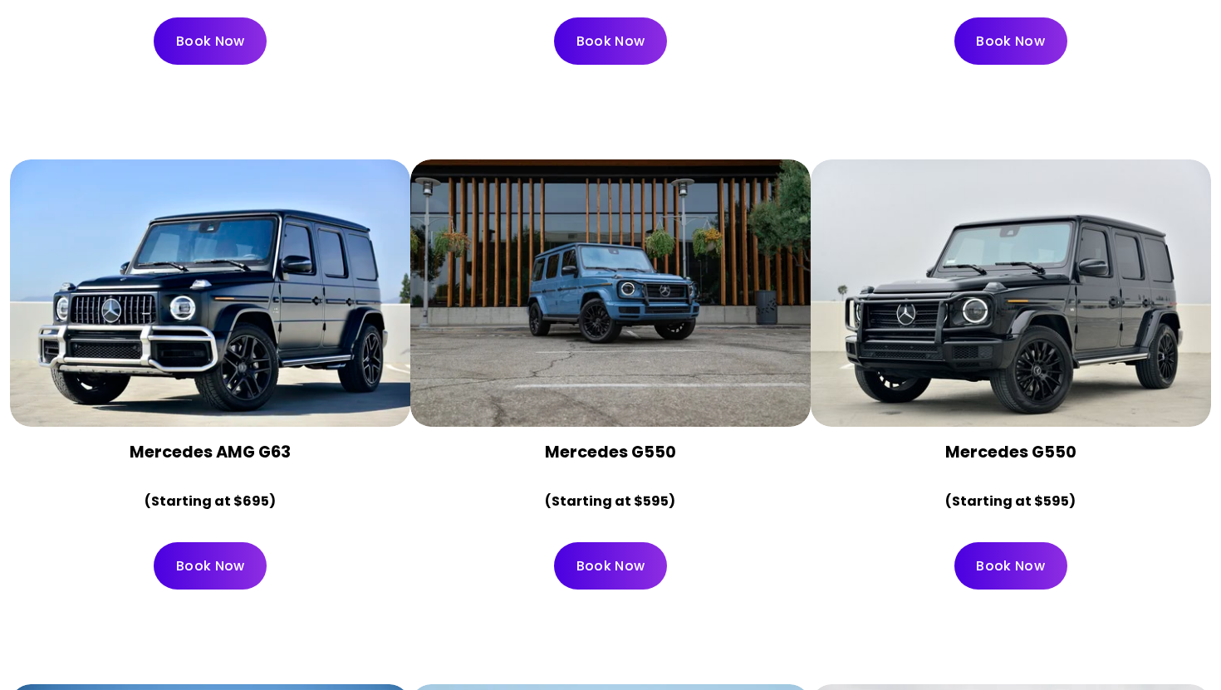
scroll to position [4358, 0]
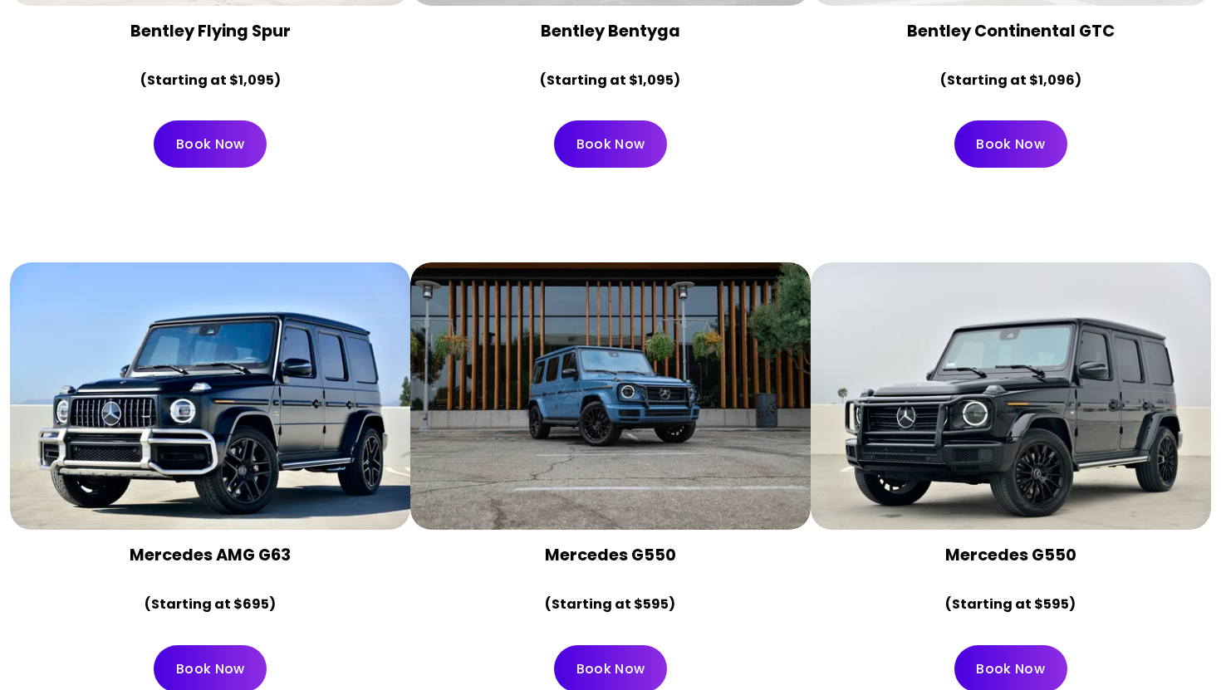
drag, startPoint x: 1063, startPoint y: 361, endPoint x: 1091, endPoint y: 315, distance: 54.0
click at [1064, 358] on div at bounding box center [1011, 395] width 400 height 267
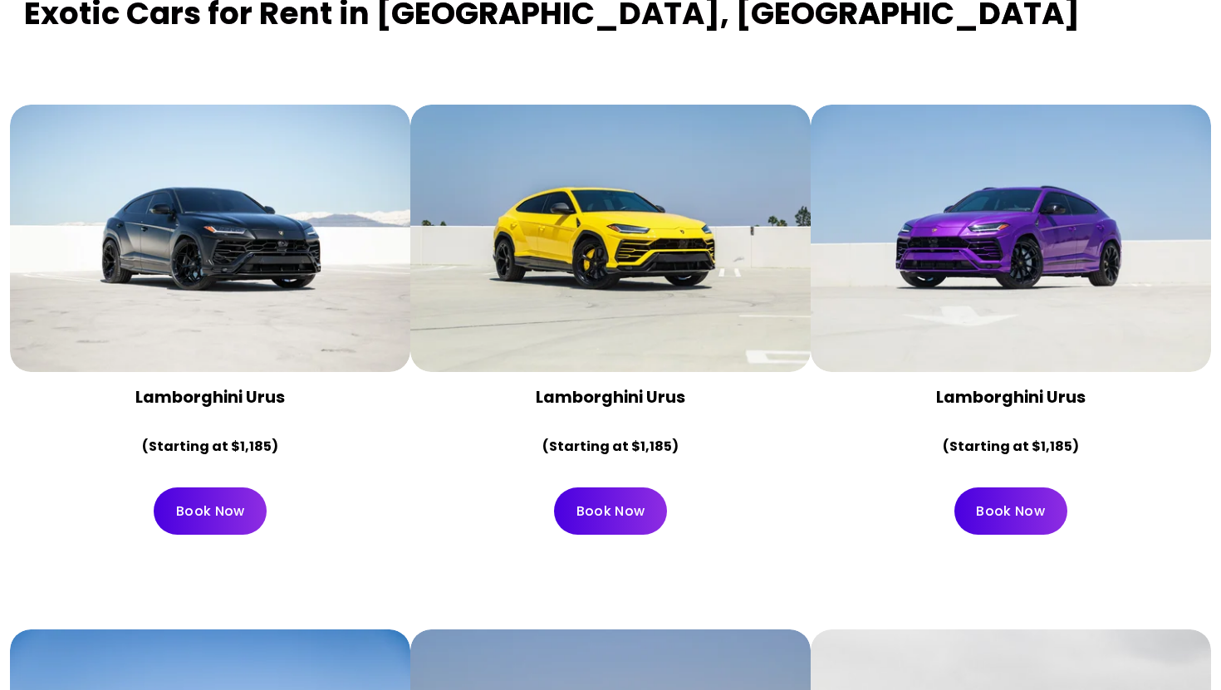
scroll to position [728, 0]
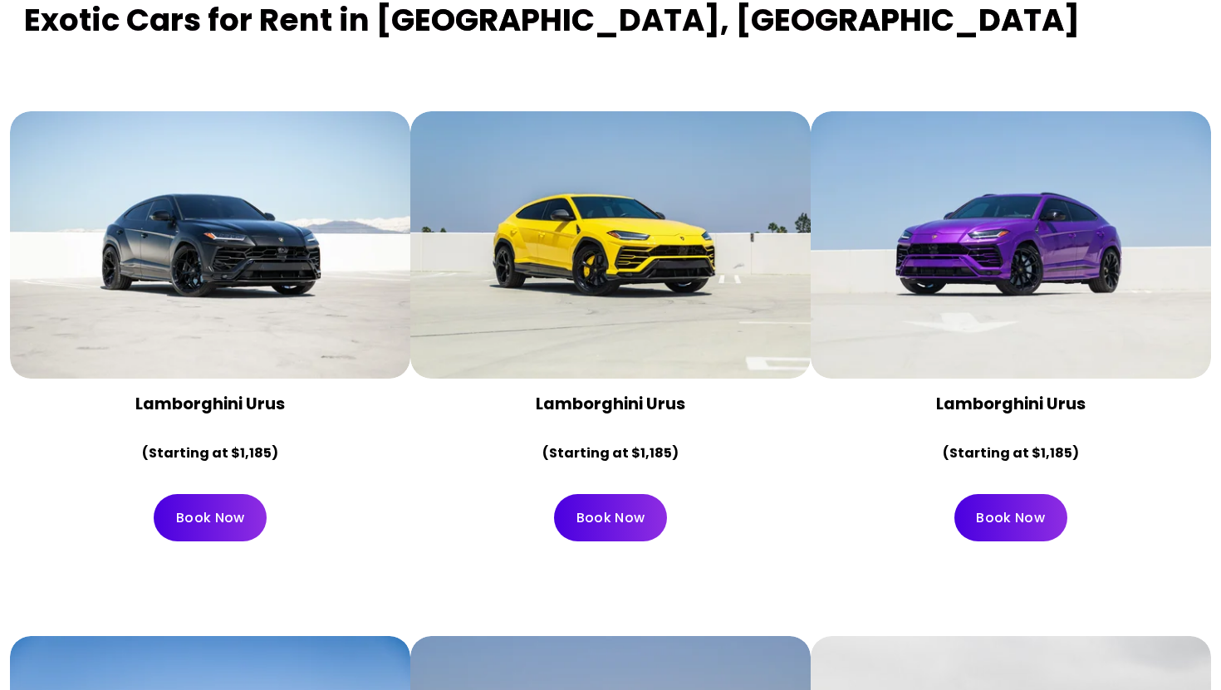
drag, startPoint x: 665, startPoint y: 287, endPoint x: 708, endPoint y: 223, distance: 77.2
click at [708, 223] on div at bounding box center [610, 244] width 400 height 267
click at [686, 55] on div at bounding box center [610, 83] width 400 height 56
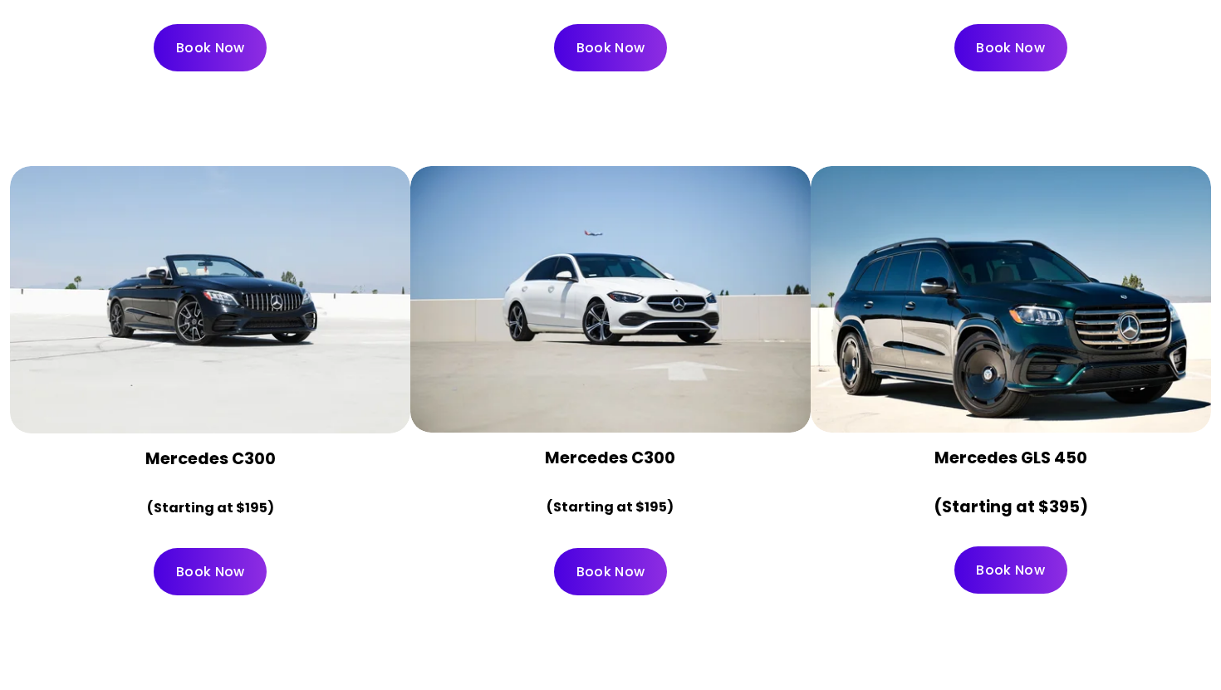
scroll to position [7293, 0]
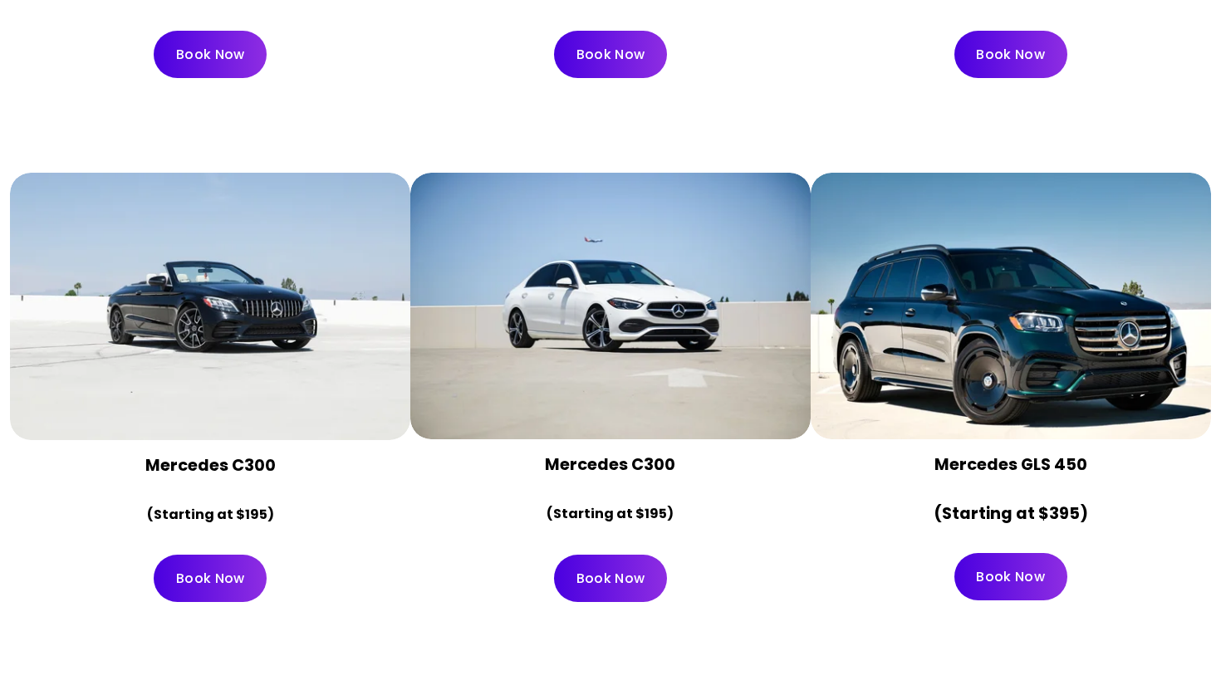
click at [202, 255] on div at bounding box center [210, 306] width 400 height 267
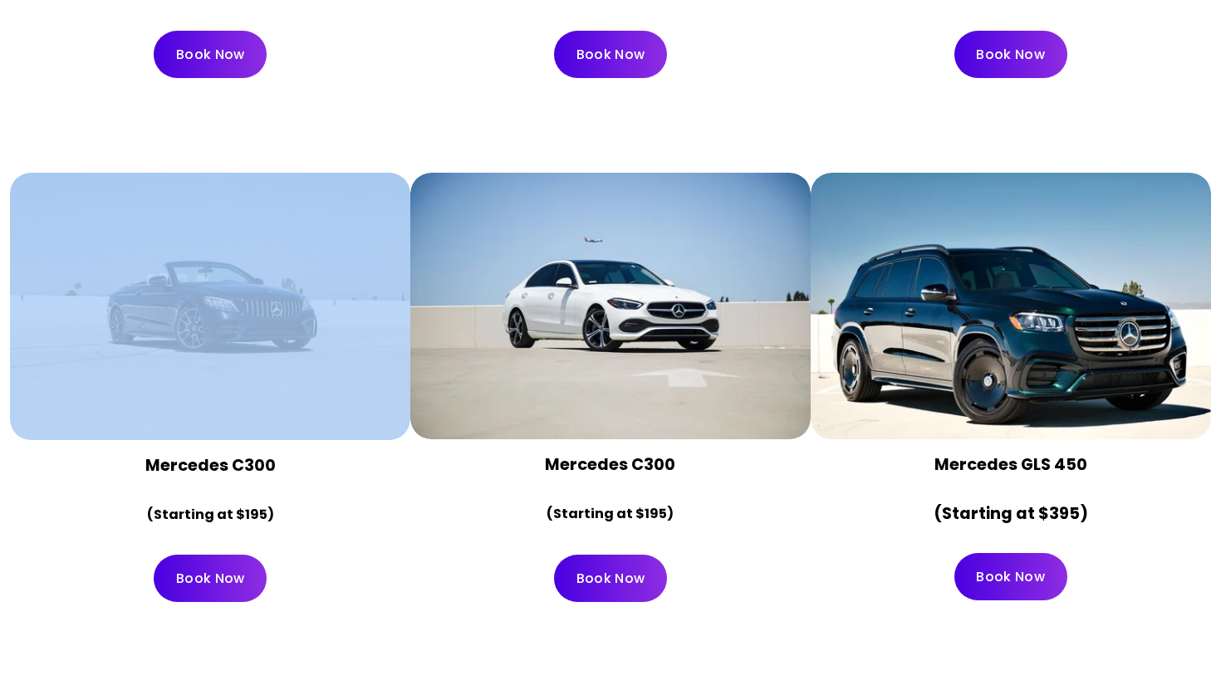
click at [202, 255] on div at bounding box center [210, 306] width 400 height 267
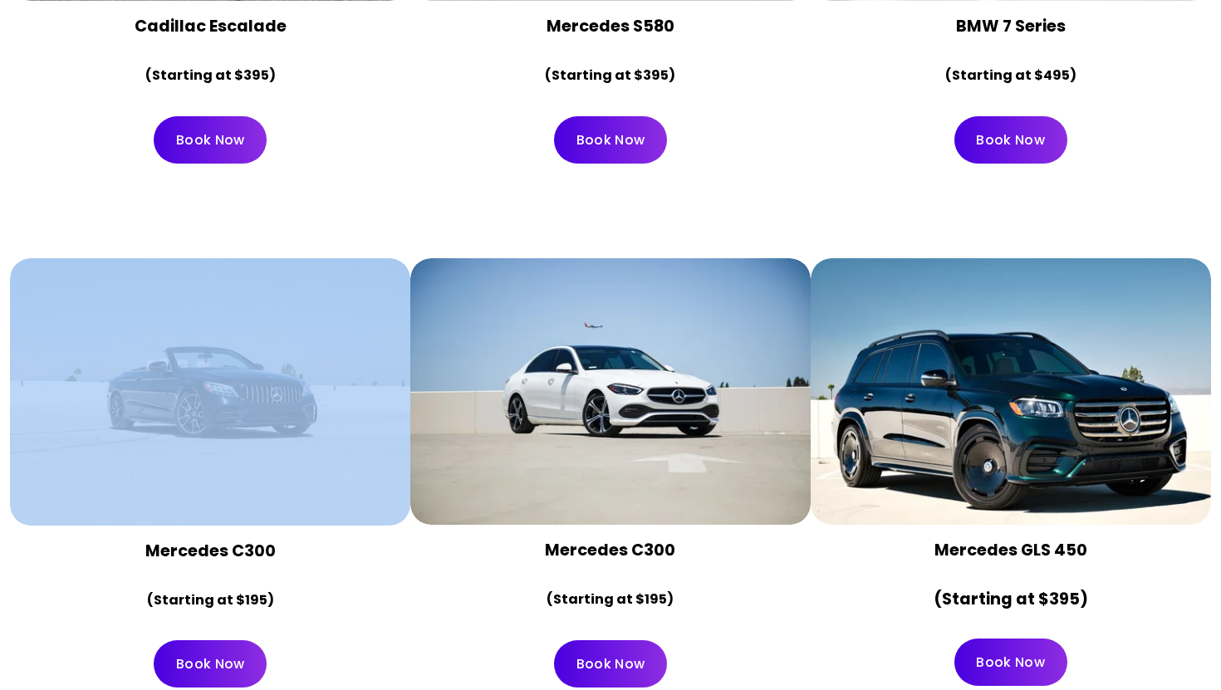
scroll to position [7227, 0]
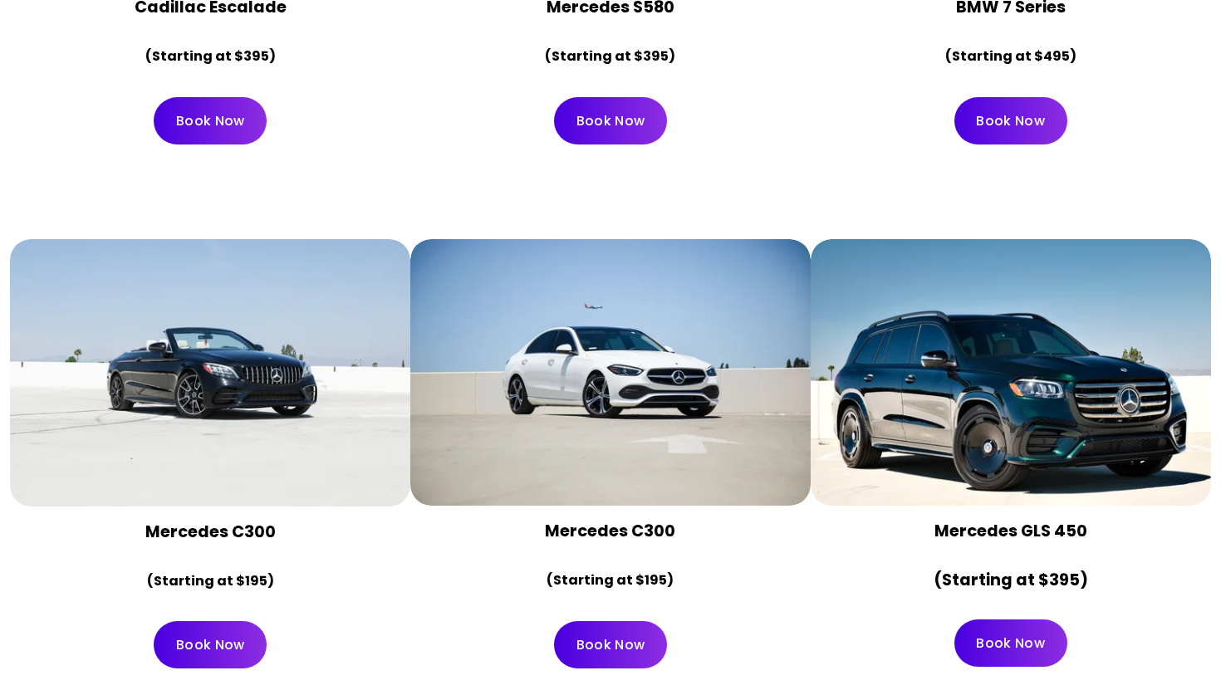
click at [214, 521] on strong "Mercedes C300" at bounding box center [210, 532] width 130 height 22
copy strong "Mercedes C300"
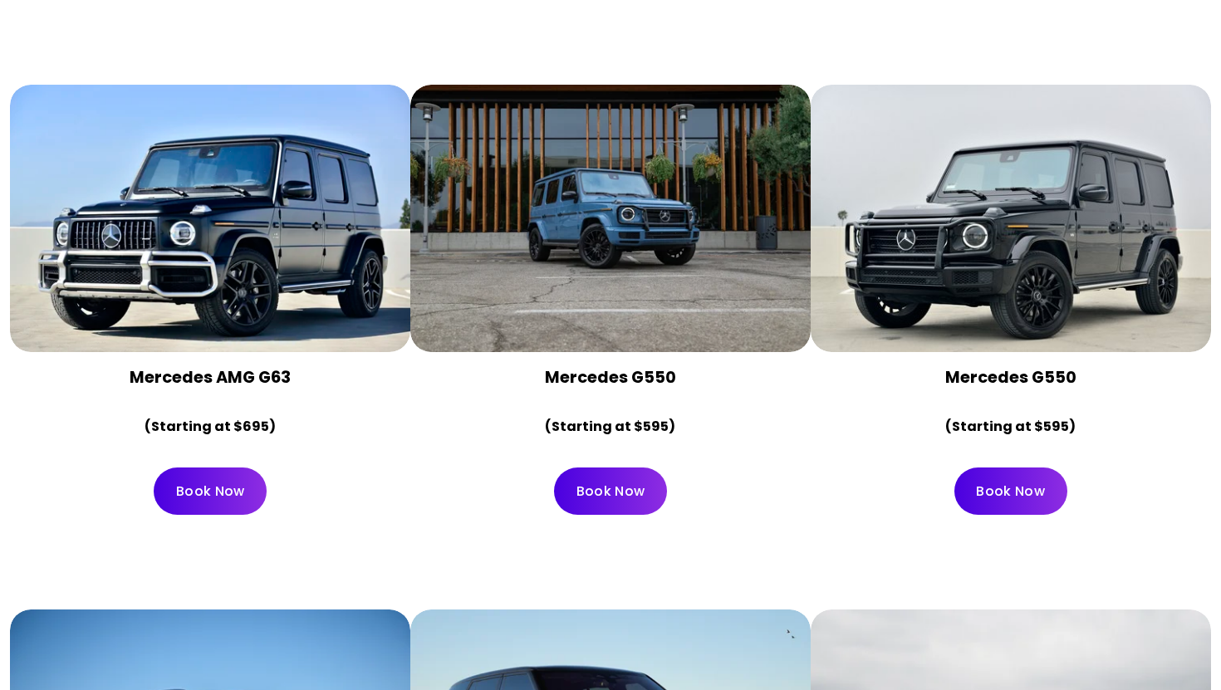
scroll to position [4502, 0]
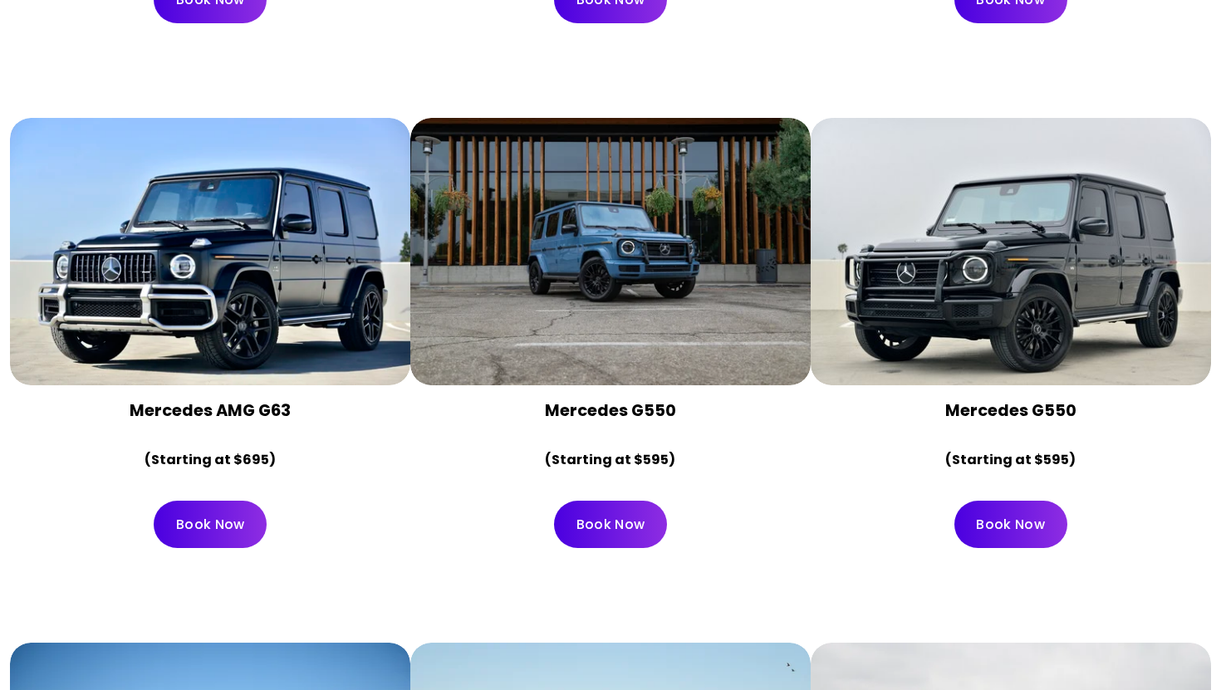
click at [1049, 257] on div at bounding box center [1011, 251] width 400 height 267
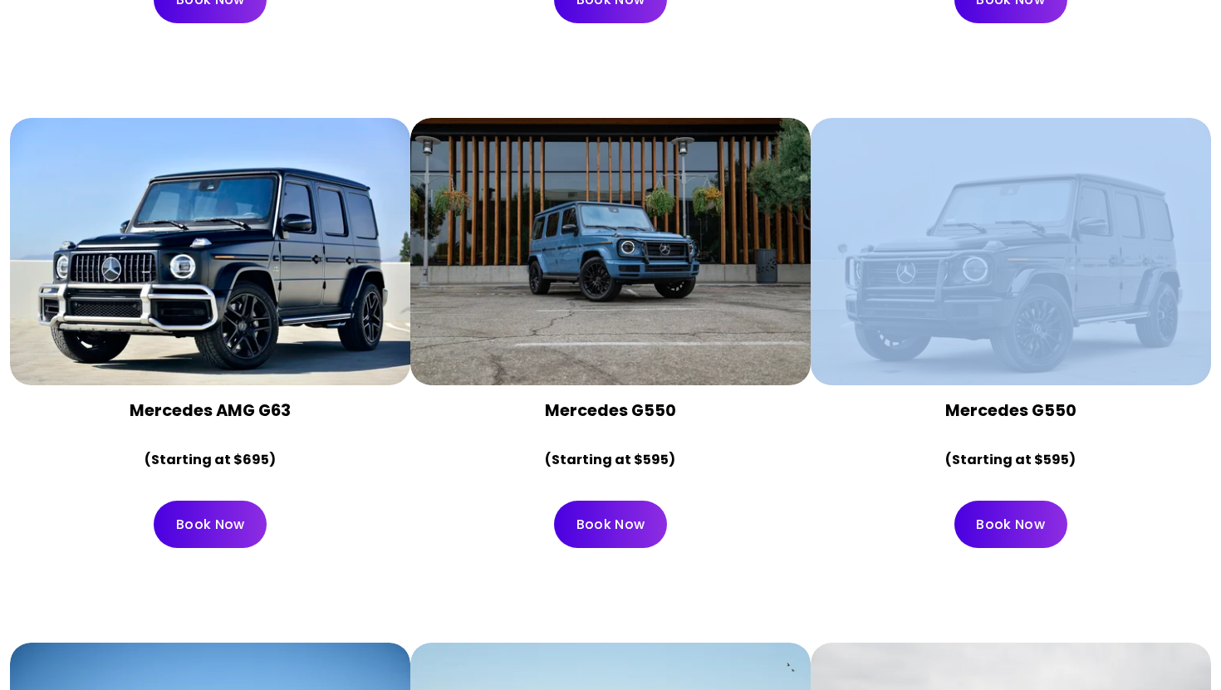
click at [1049, 257] on div at bounding box center [1011, 251] width 400 height 267
click at [994, 501] on link "Book Now" at bounding box center [1010, 524] width 113 height 47
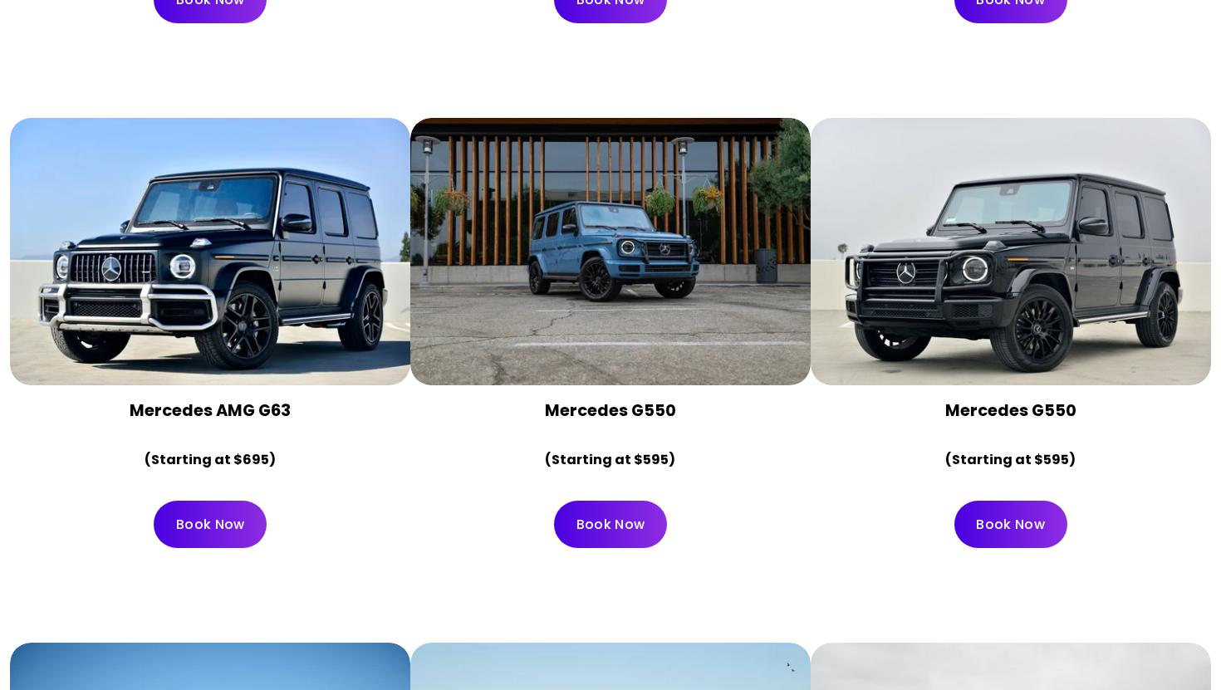
click at [839, 399] on div "Mercedes G550 (Starting at $595)" at bounding box center [1011, 435] width 372 height 73
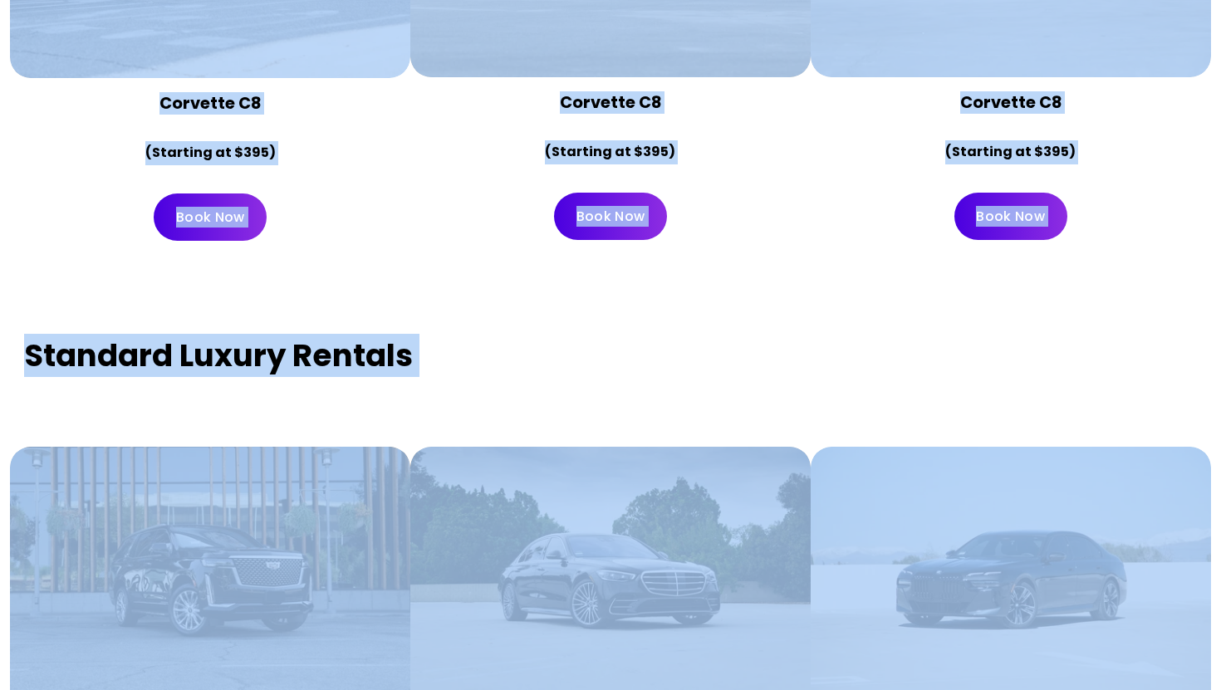
scroll to position [6573, 0]
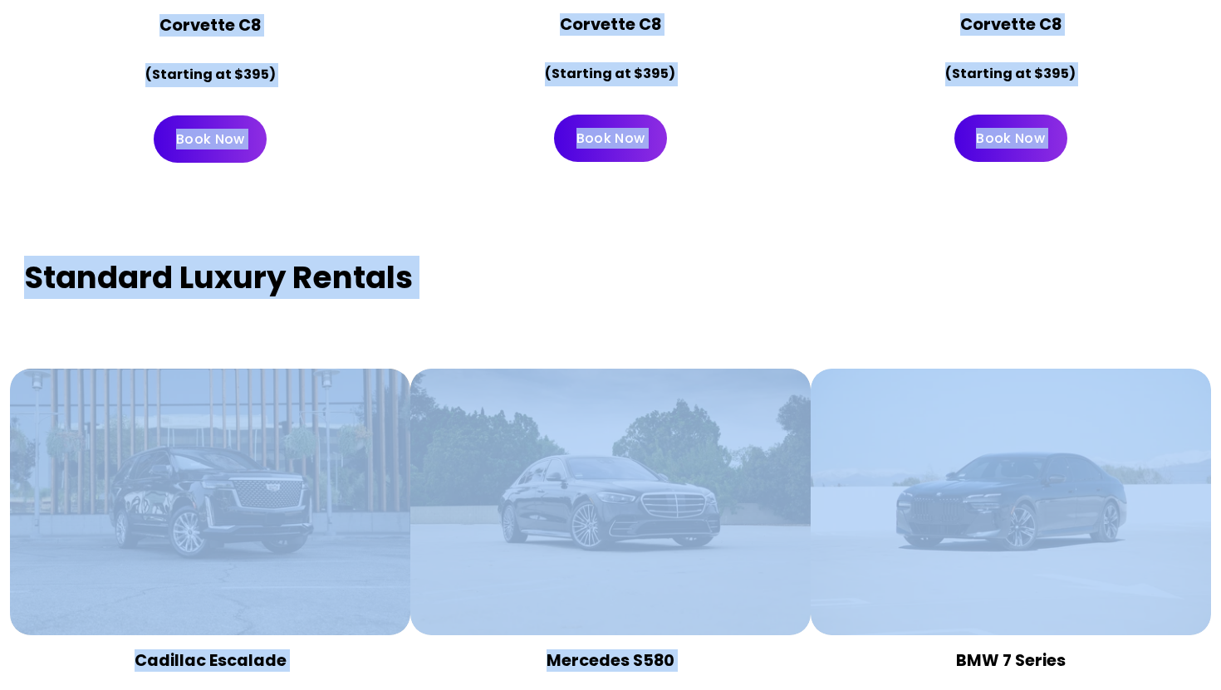
drag, startPoint x: 1220, startPoint y: 360, endPoint x: 1181, endPoint y: 449, distance: 96.3
click at [1195, 312] on div at bounding box center [1011, 340] width 400 height 56
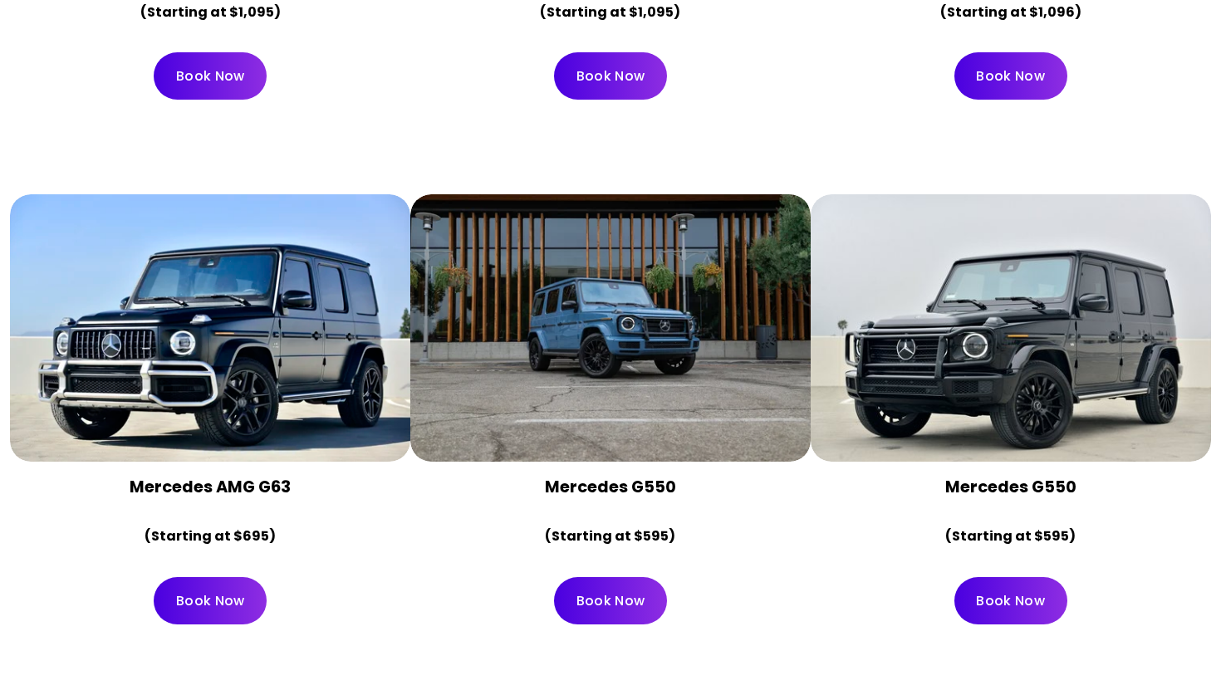
scroll to position [4439, 0]
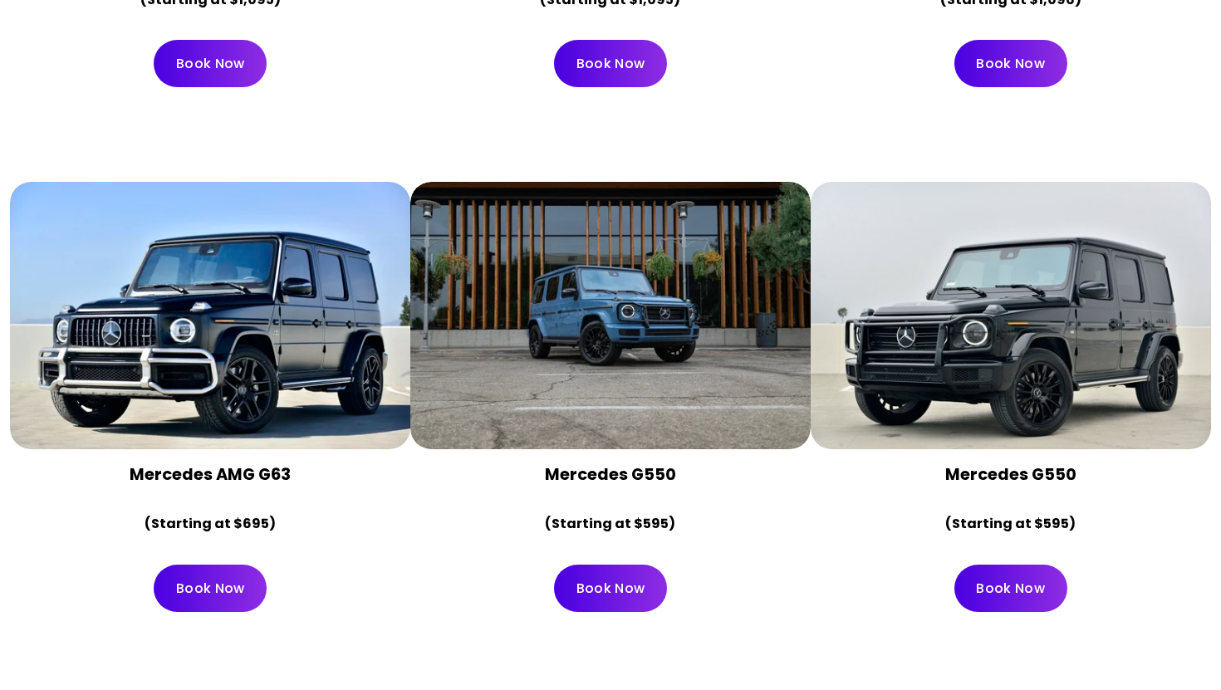
click at [823, 449] on div "Mercedes G550 (Starting at $595)" at bounding box center [1011, 499] width 400 height 101
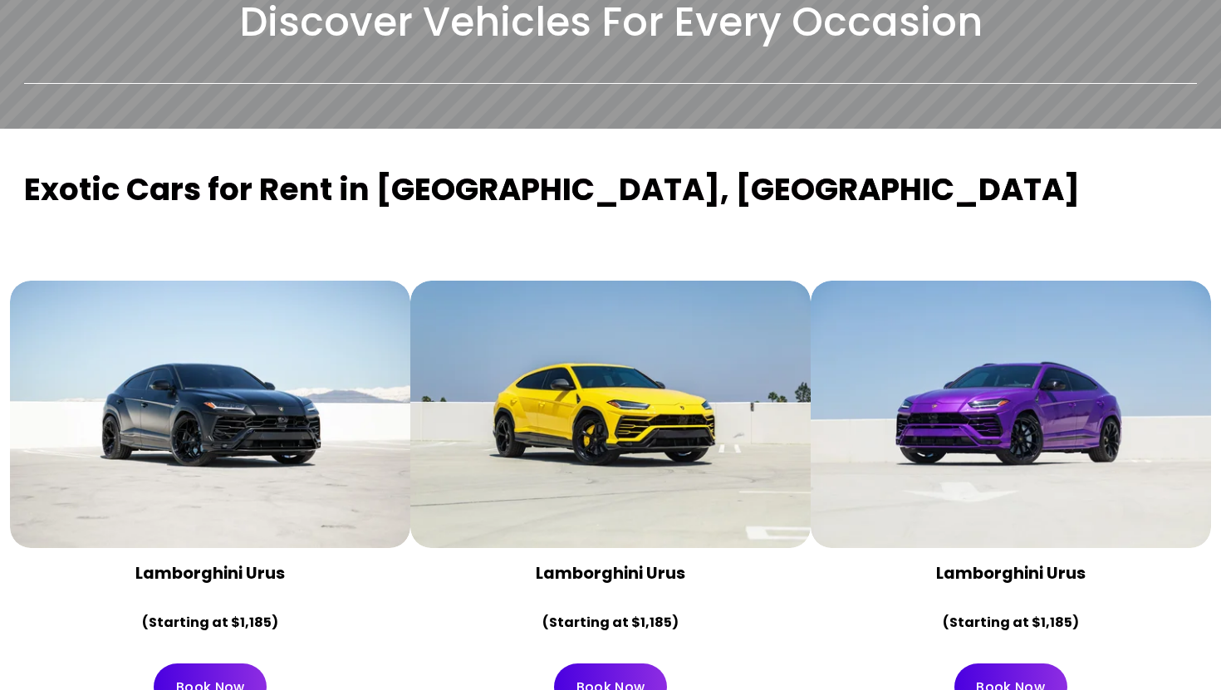
scroll to position [0, 0]
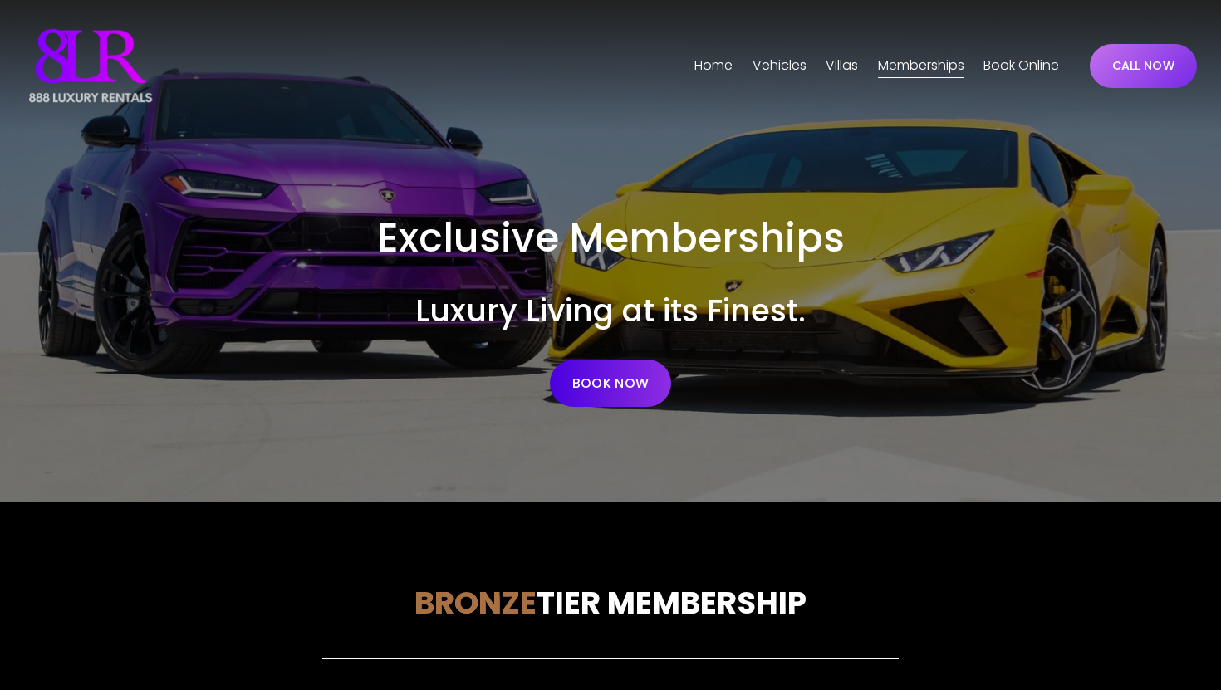
click at [843, 73] on span "Villas" at bounding box center [842, 66] width 32 height 24
click at [0, 0] on span "[GEOGRAPHIC_DATA]" at bounding box center [0, 0] width 0 height 0
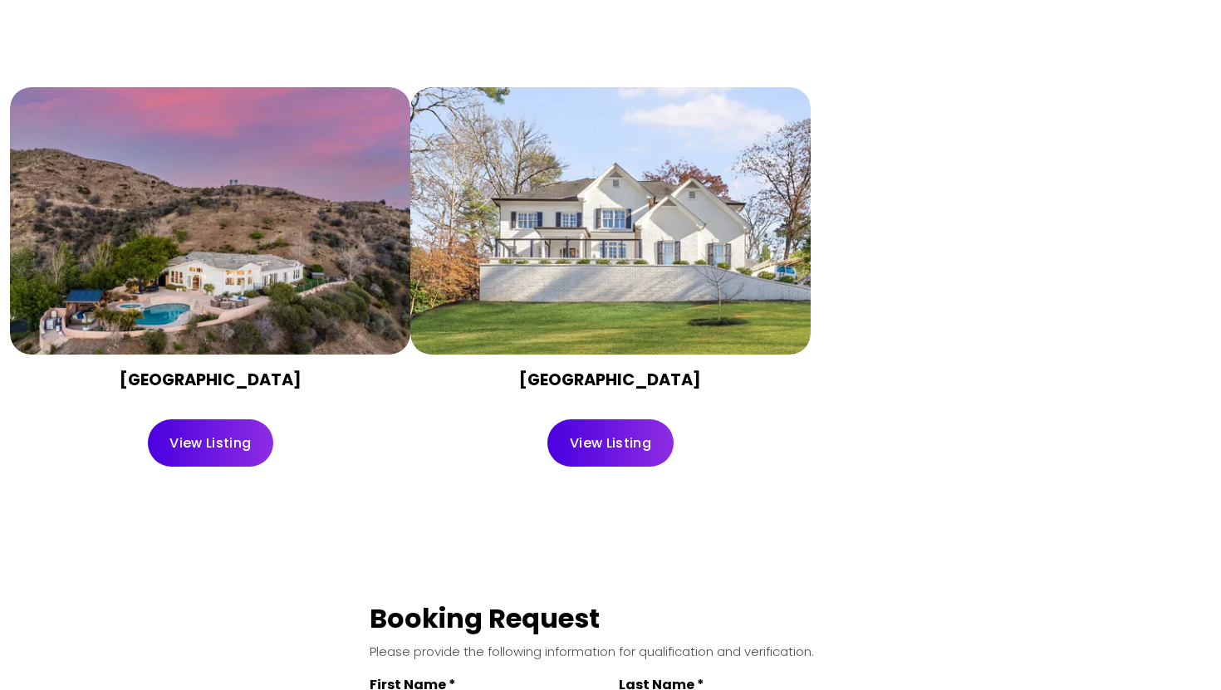
scroll to position [2159, 0]
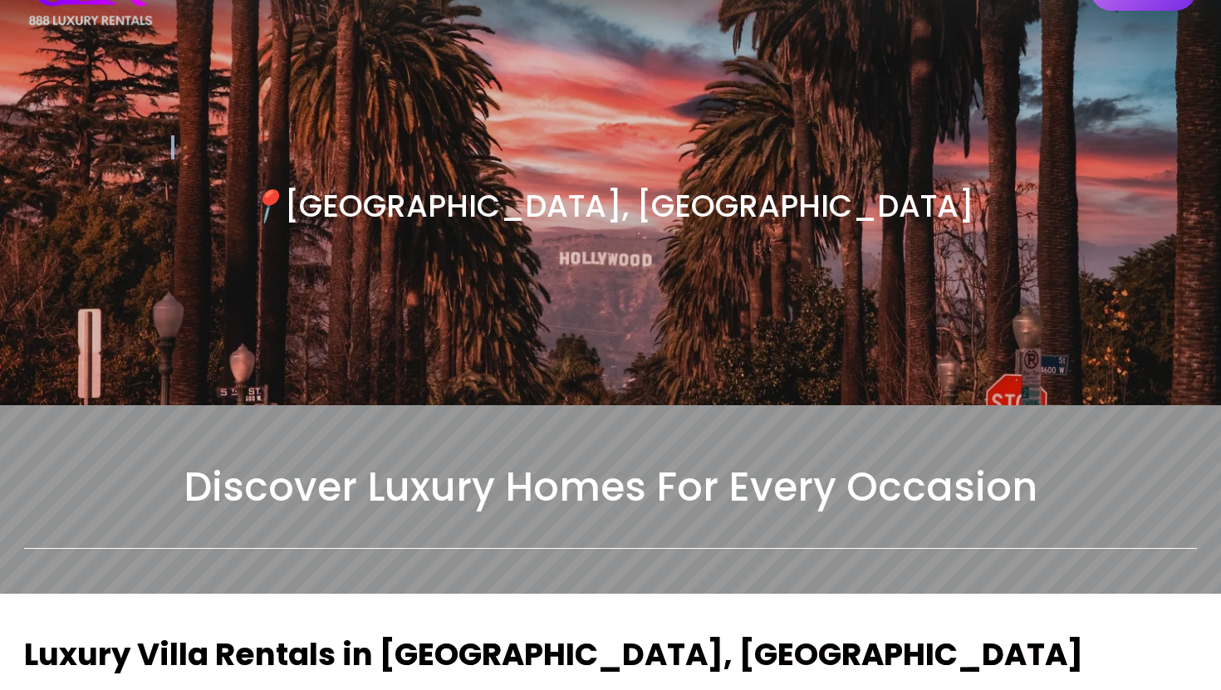
scroll to position [0, 0]
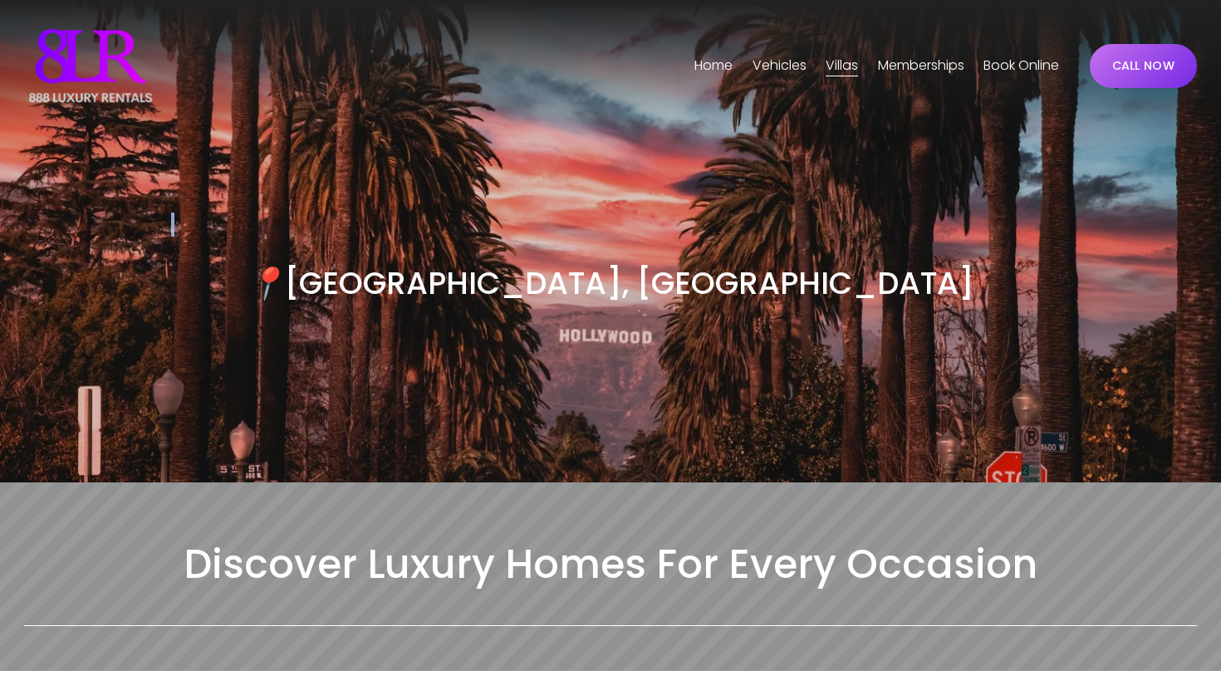
click at [767, 61] on span "Vehicles" at bounding box center [779, 66] width 54 height 24
click at [0, 0] on span "[GEOGRAPHIC_DATA]" at bounding box center [0, 0] width 0 height 0
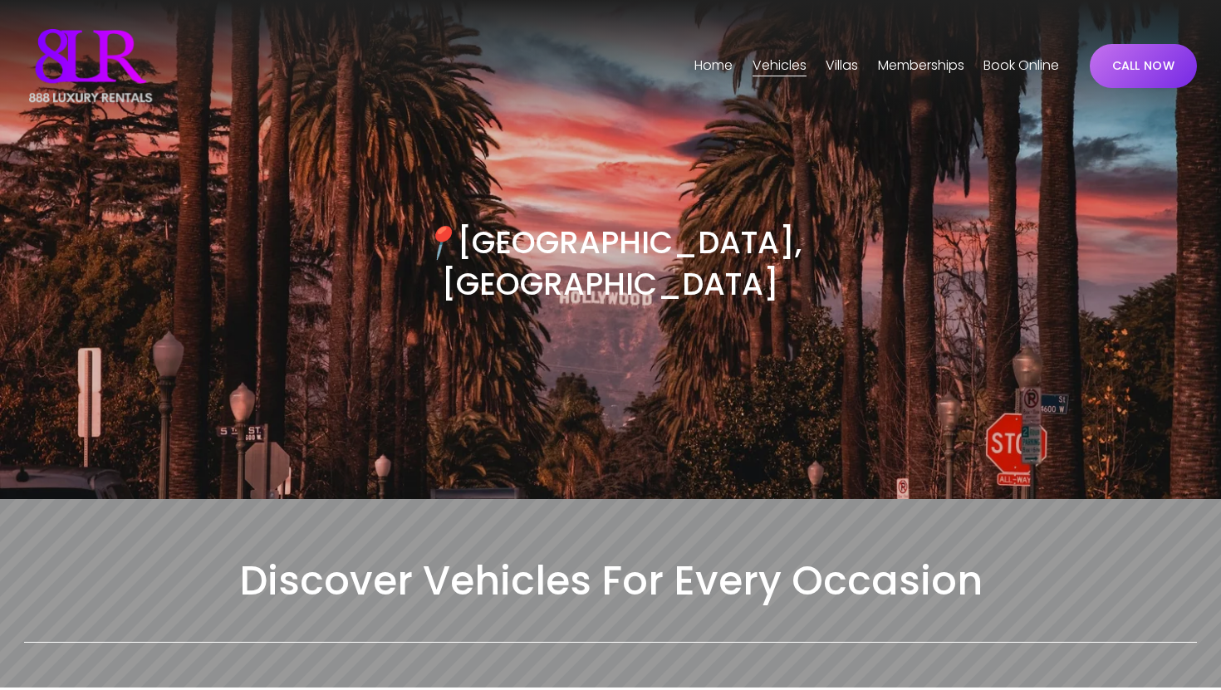
click at [1091, 225] on div "📍 [GEOGRAPHIC_DATA], [GEOGRAPHIC_DATA]" at bounding box center [610, 315] width 1221 height 367
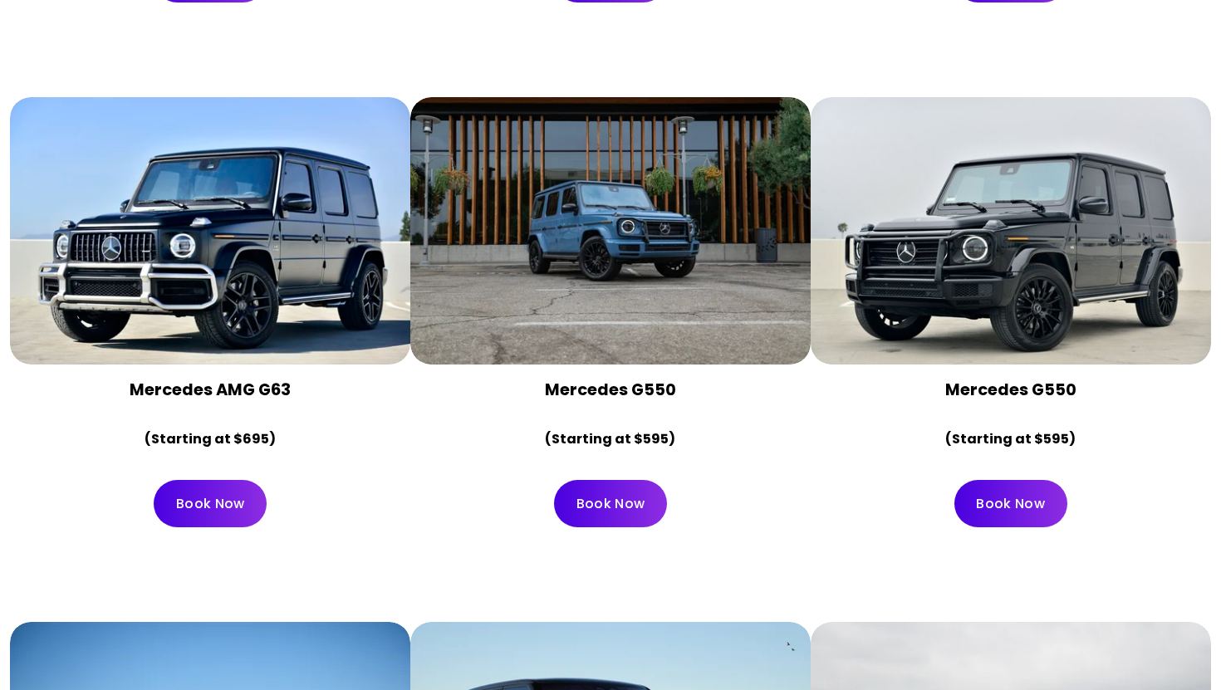
scroll to position [4556, 0]
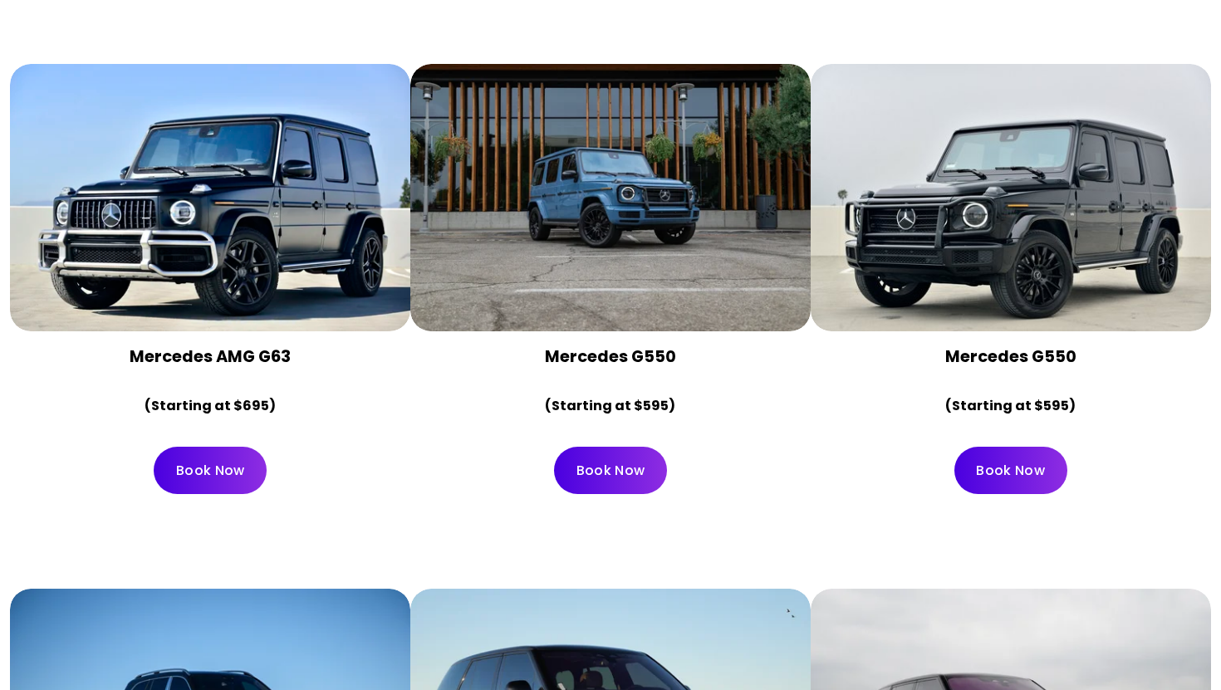
click at [963, 346] on strong "Mercedes G550" at bounding box center [1010, 357] width 131 height 22
copy strong "Mercedes G550"
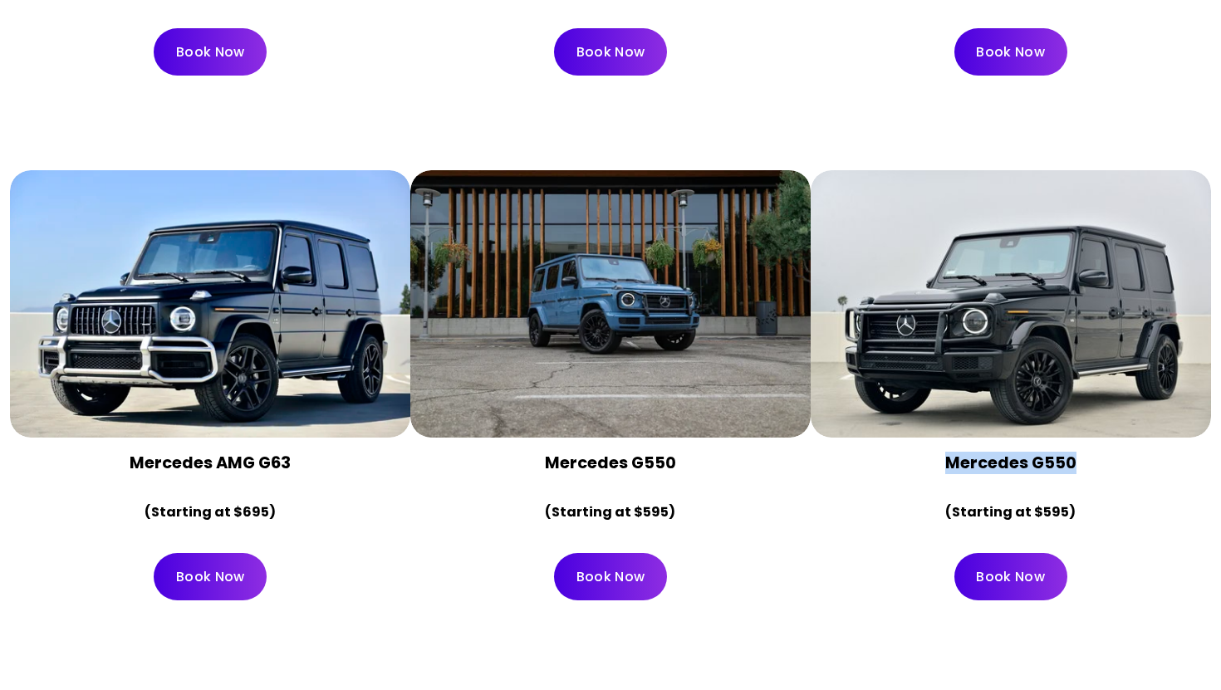
scroll to position [4437, 0]
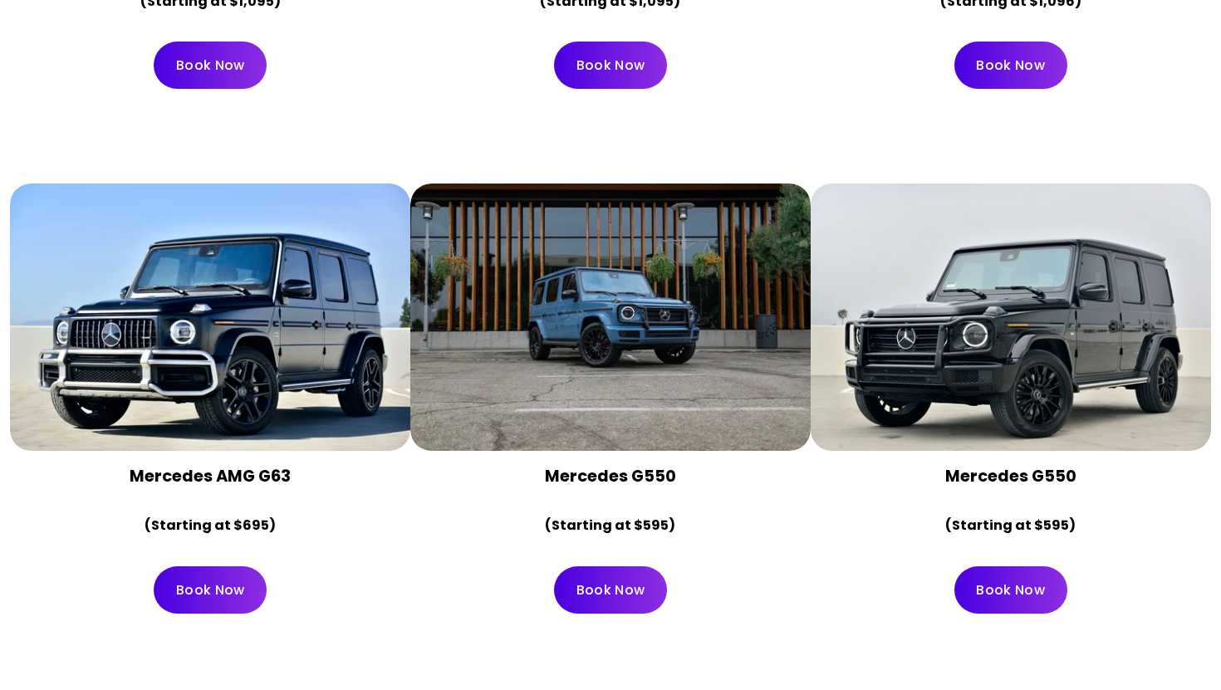
click at [865, 465] on h4 "Mercedes G550" at bounding box center [1011, 476] width 372 height 22
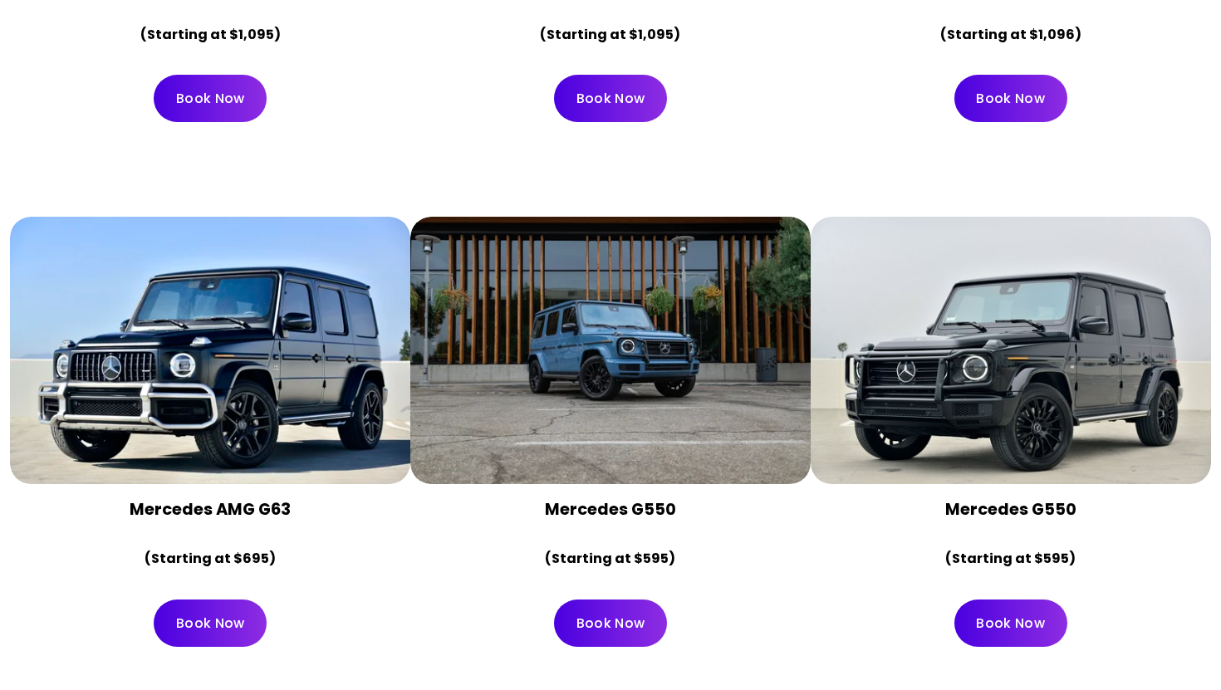
scroll to position [4370, 0]
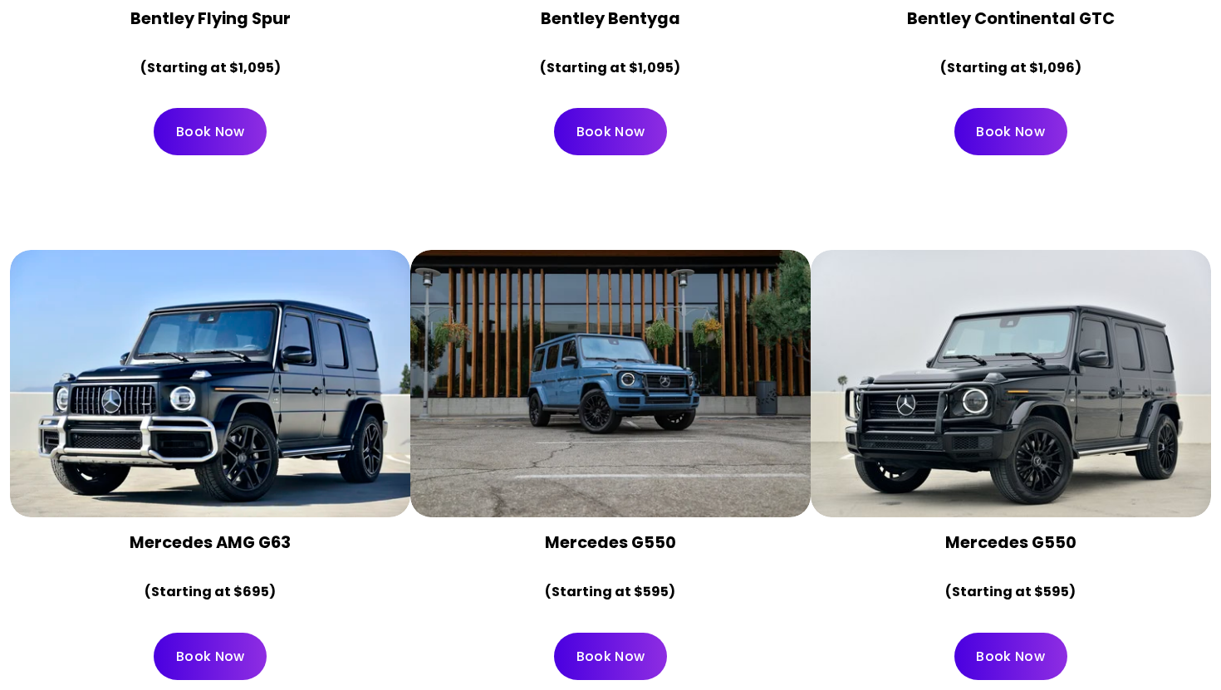
click at [823, 95] on div "Book Now" at bounding box center [1011, 132] width 400 height 76
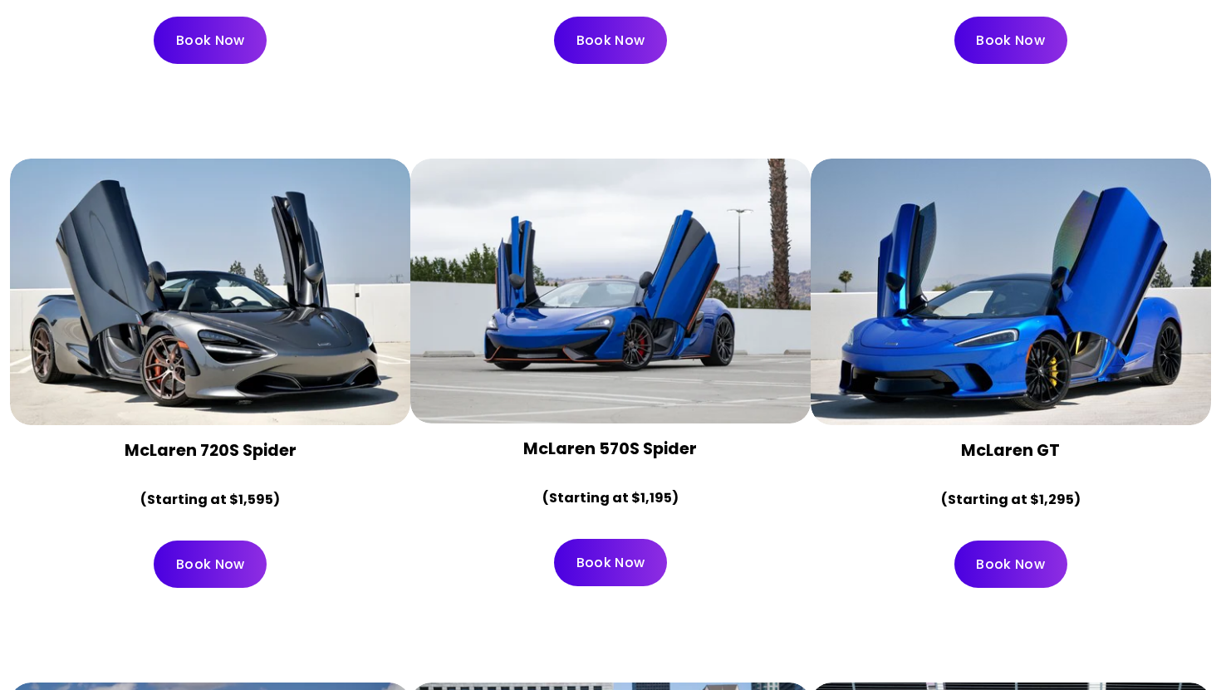
scroll to position [0, 0]
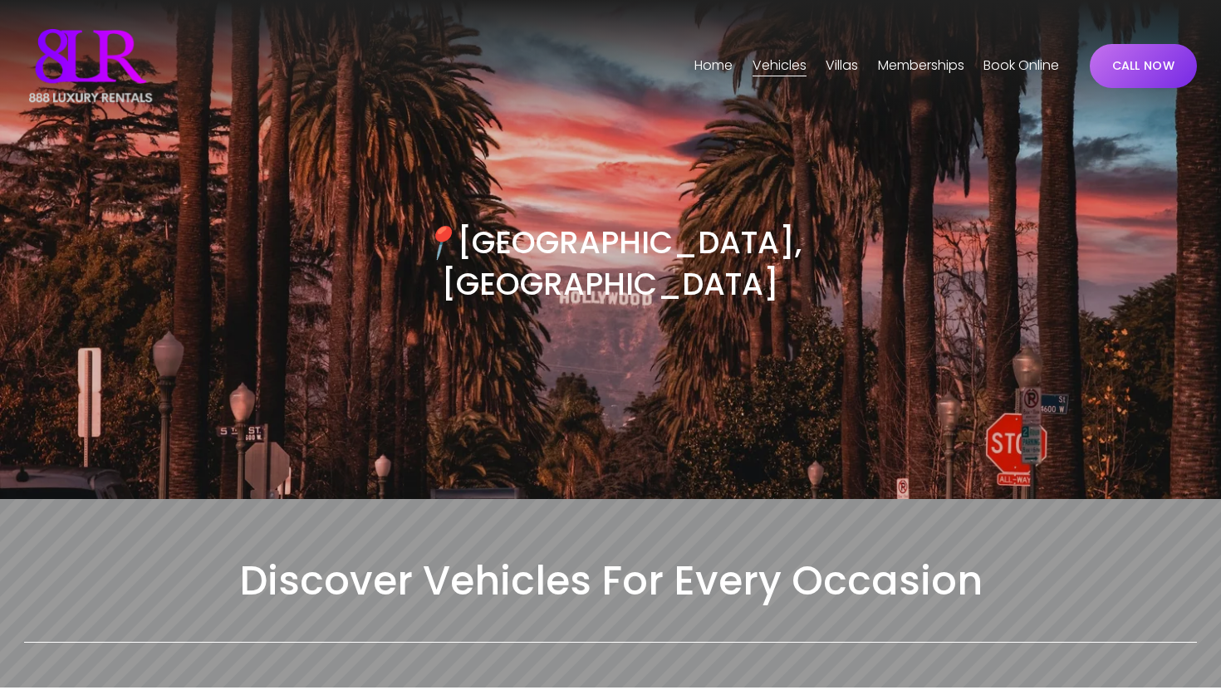
drag, startPoint x: 1220, startPoint y: 181, endPoint x: 1217, endPoint y: -10, distance: 191.1
click at [1007, 68] on link "Book Online" at bounding box center [1021, 65] width 76 height 27
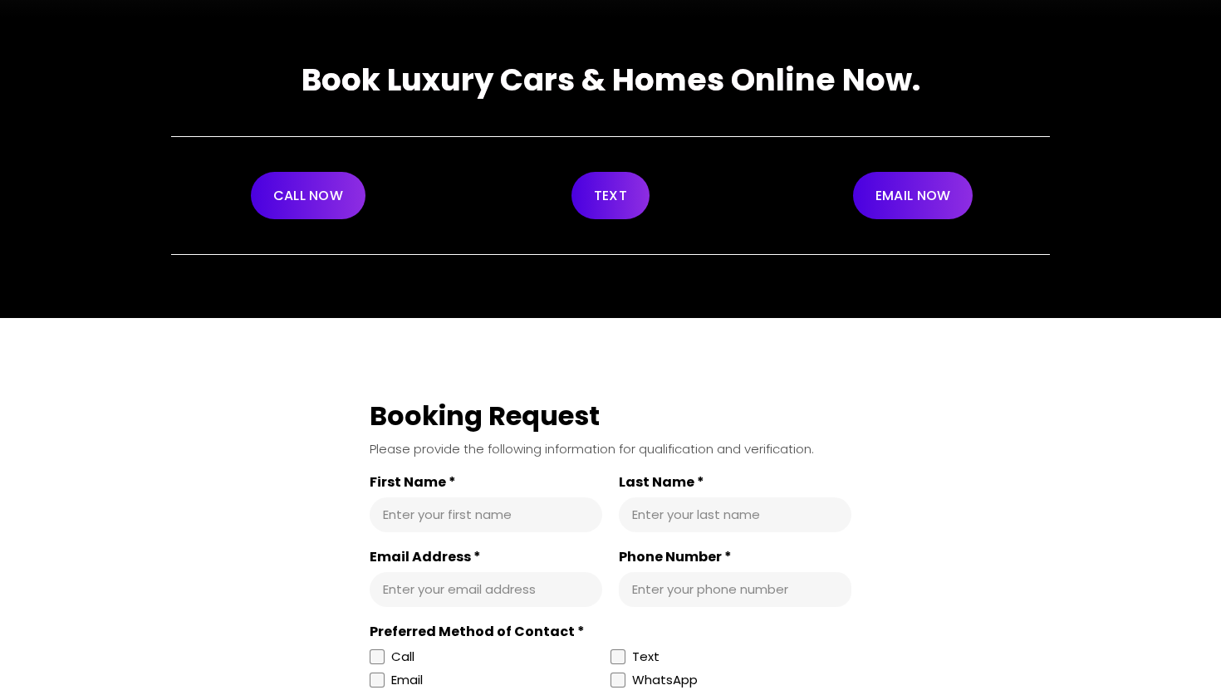
scroll to position [133, 0]
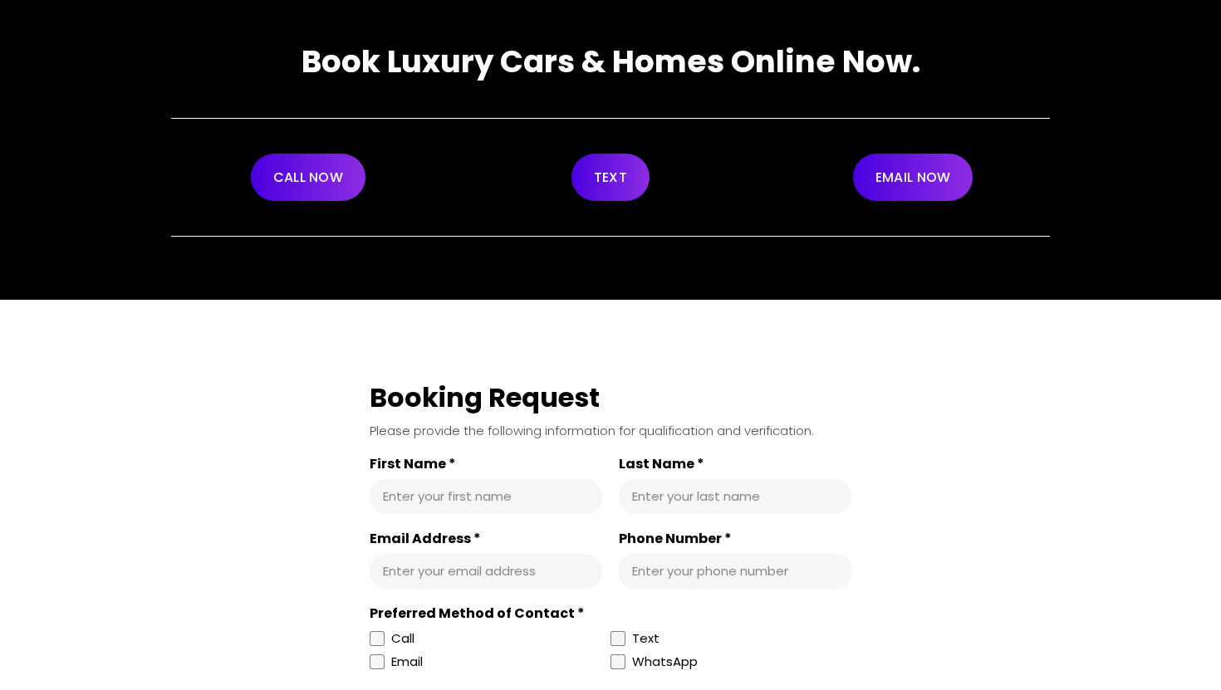
click at [615, 180] on link "TEXT" at bounding box center [610, 177] width 78 height 47
click at [853, 71] on strong "Book Luxury Cars & Homes Online Now." at bounding box center [610, 61] width 619 height 43
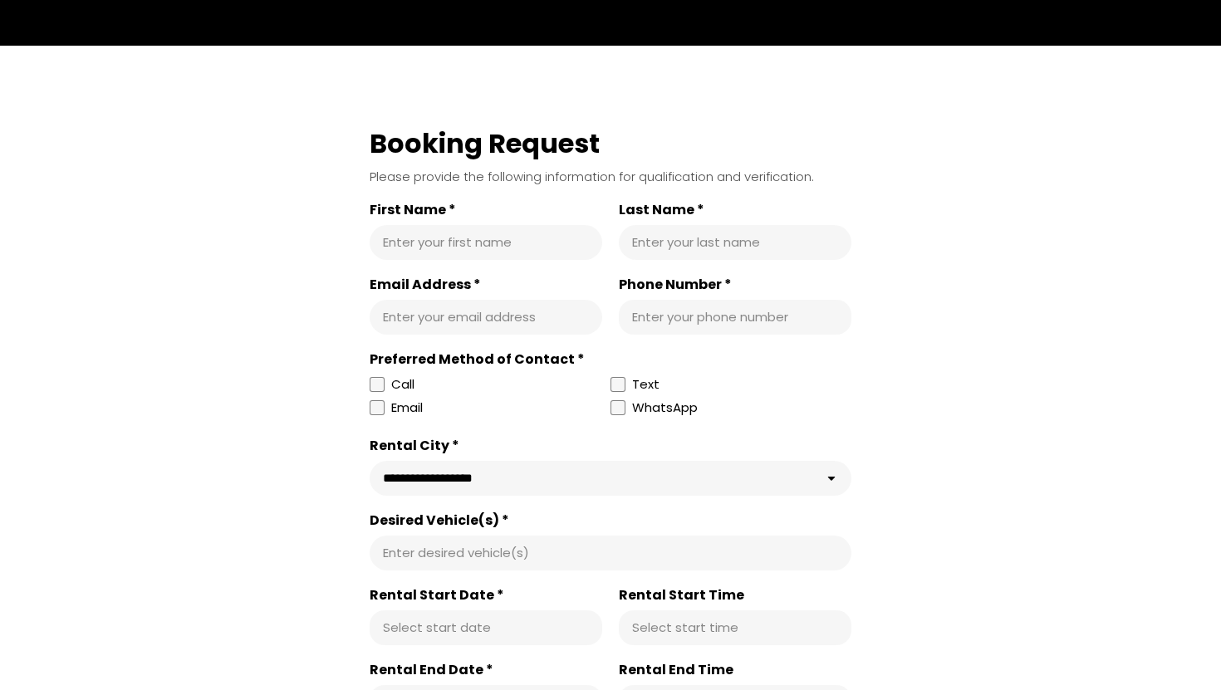
scroll to position [0, 0]
